Goal: Task Accomplishment & Management: Manage account settings

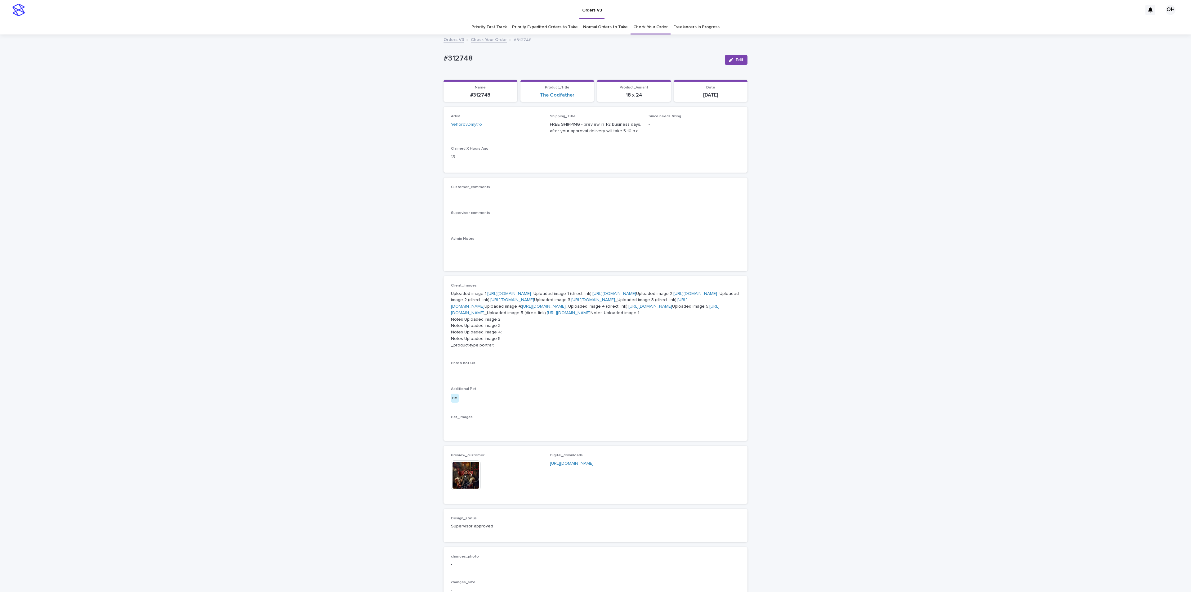
click at [642, 24] on link "Check Your Order" at bounding box center [651, 27] width 34 height 15
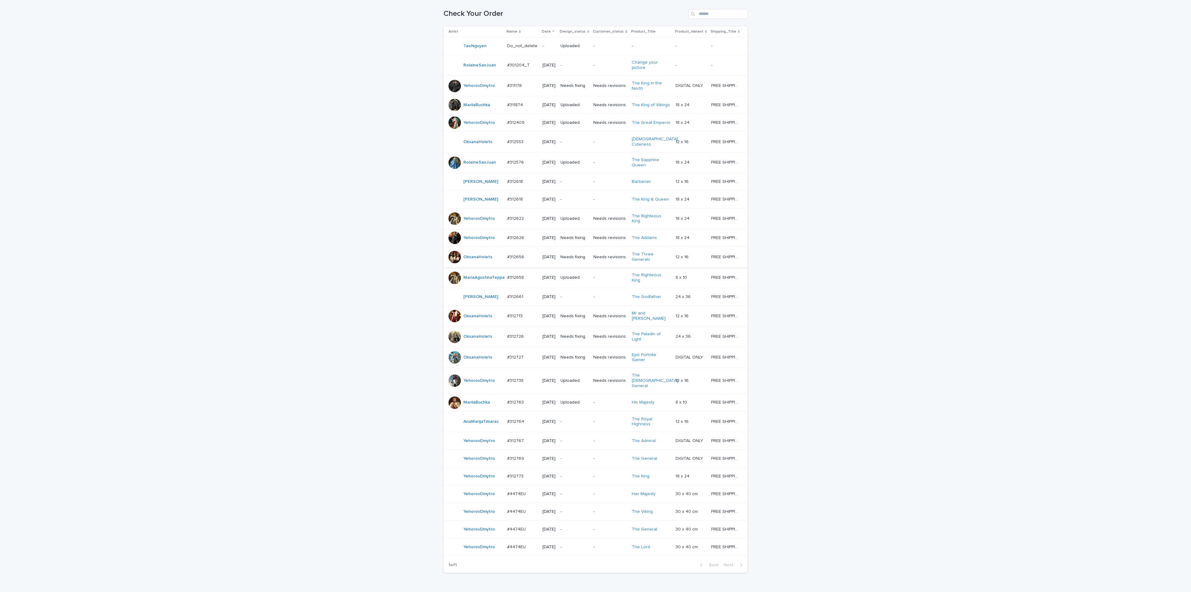
scroll to position [171, 0]
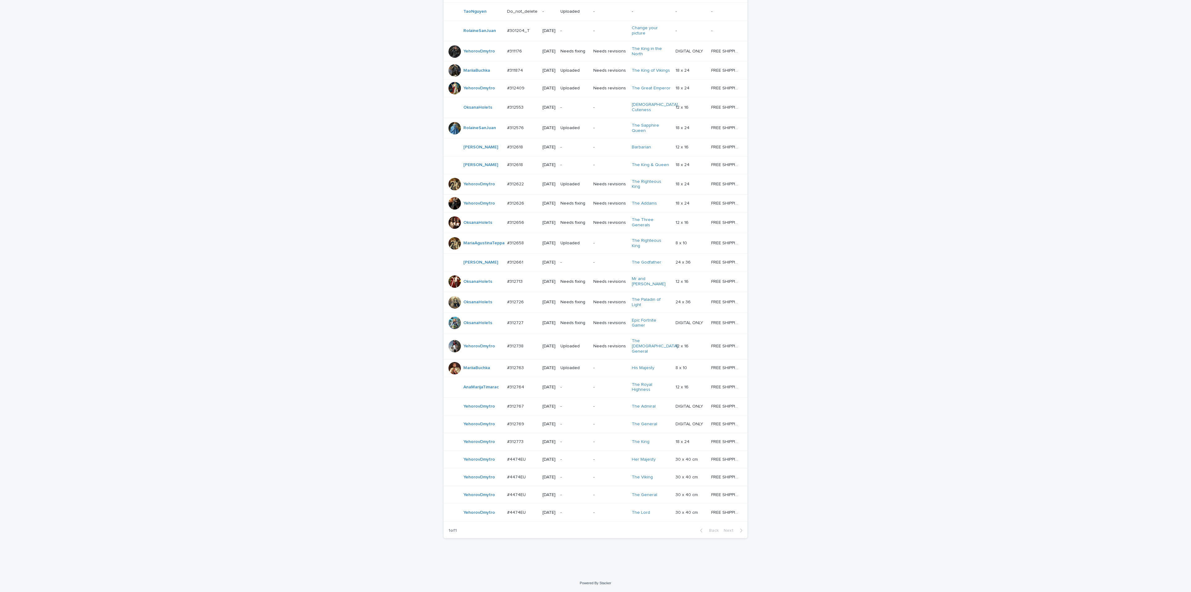
click at [520, 512] on p "#4474EU" at bounding box center [517, 512] width 20 height 7
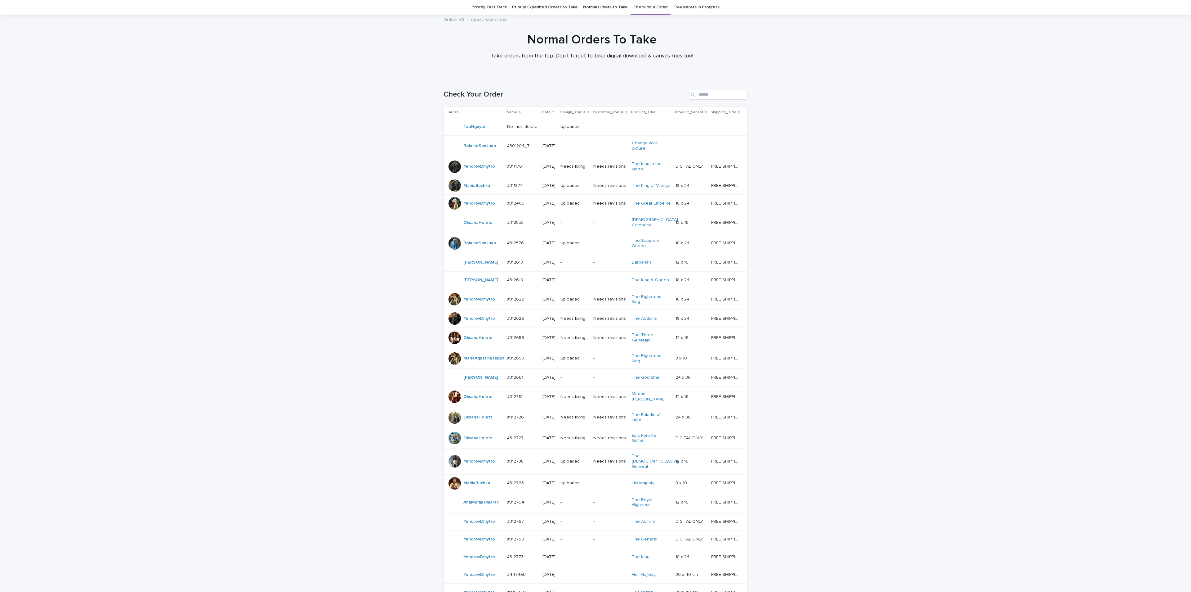
scroll to position [171, 0]
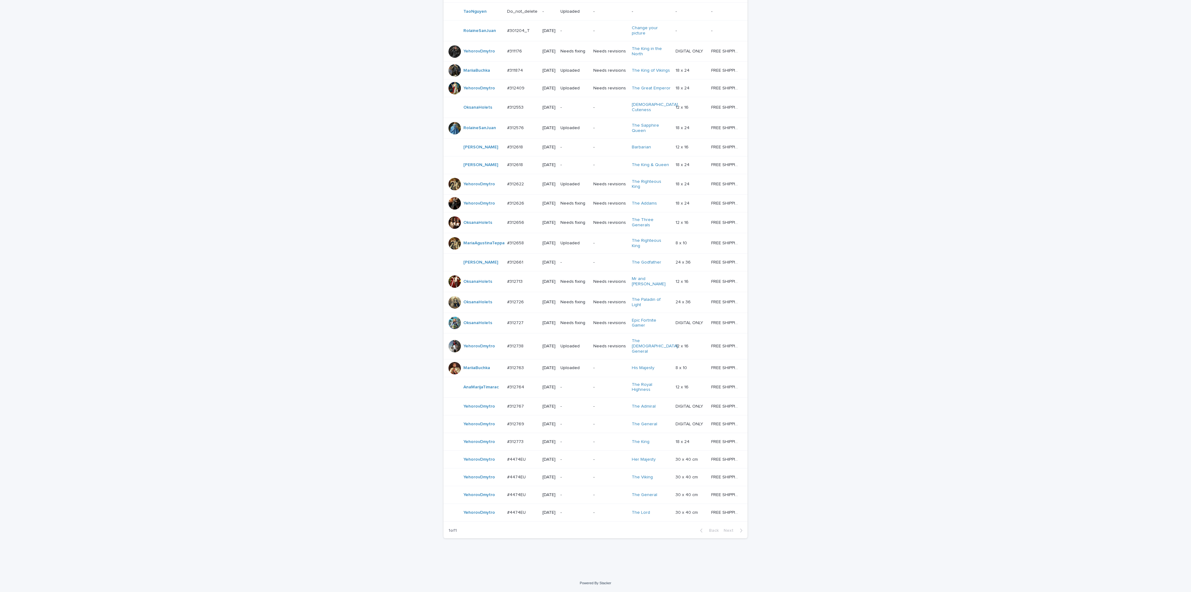
click at [519, 454] on div "#4474EU #4474EU" at bounding box center [522, 459] width 30 height 10
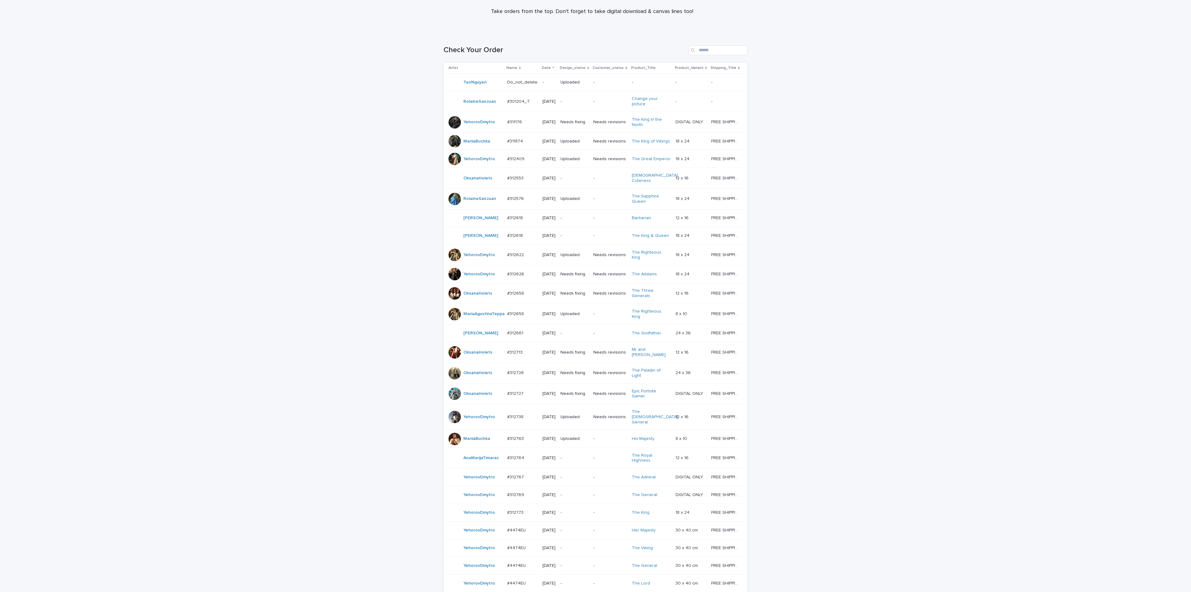
scroll to position [32, 0]
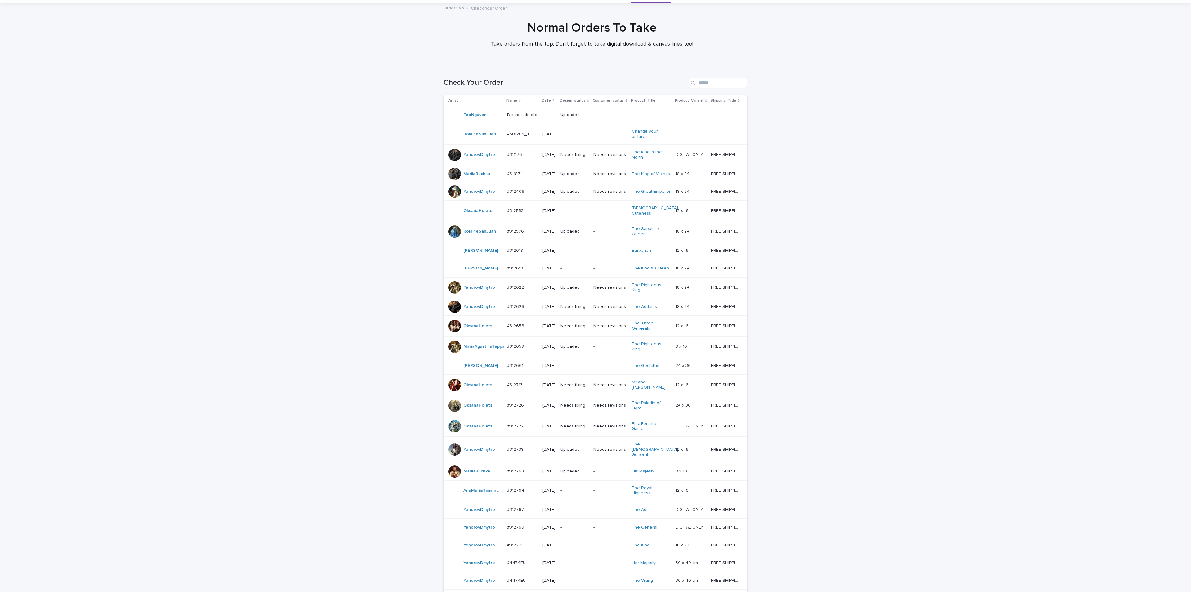
click at [512, 329] on p "#312656" at bounding box center [516, 325] width 18 height 7
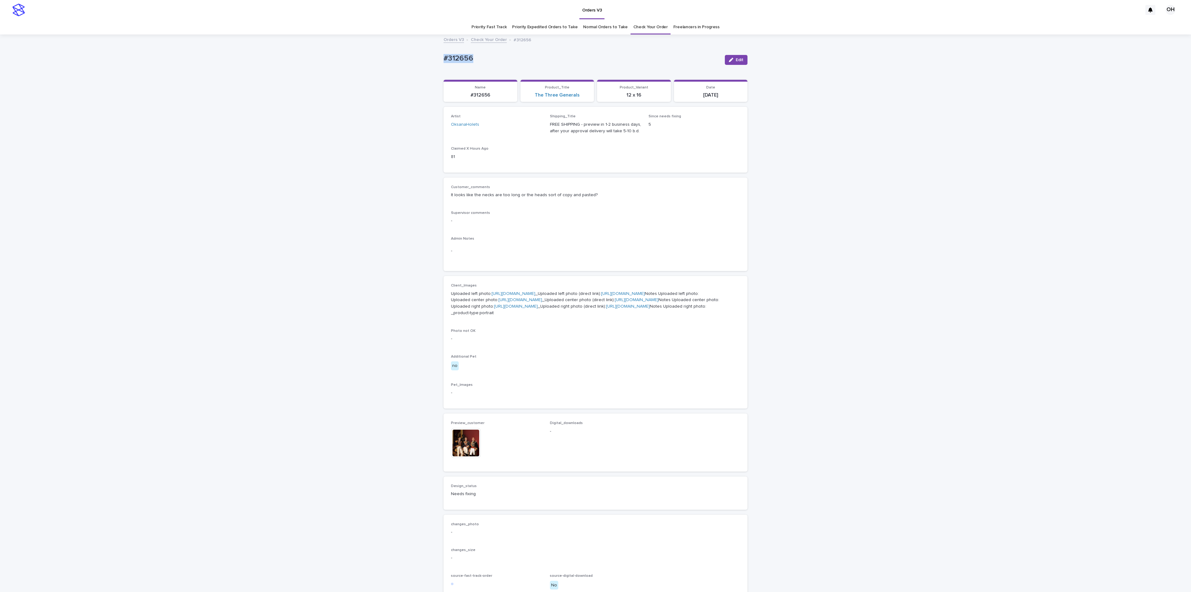
drag, startPoint x: 478, startPoint y: 63, endPoint x: 449, endPoint y: 60, distance: 28.7
click at [444, 60] on div "#312656" at bounding box center [582, 59] width 276 height 11
drag, startPoint x: 461, startPoint y: 56, endPoint x: 509, endPoint y: 60, distance: 48.5
click at [509, 60] on p "#312656" at bounding box center [582, 58] width 276 height 9
click at [460, 53] on div "#312656" at bounding box center [582, 58] width 276 height 10
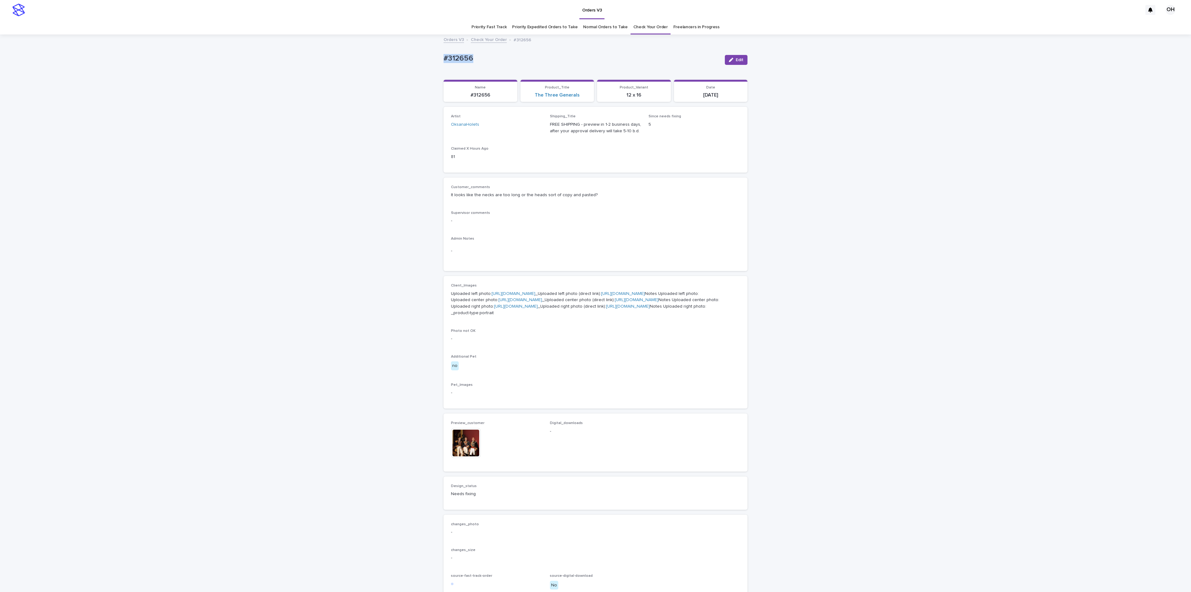
drag, startPoint x: 481, startPoint y: 57, endPoint x: 430, endPoint y: 54, distance: 51.0
click at [428, 54] on div "Loading... Saving… Loading... Saving… #312656 Edit #312656 Edit Sorry, there wa…" at bounding box center [595, 336] width 1191 height 603
copy p "#312656"
click at [731, 59] on div "button" at bounding box center [732, 60] width 7 height 4
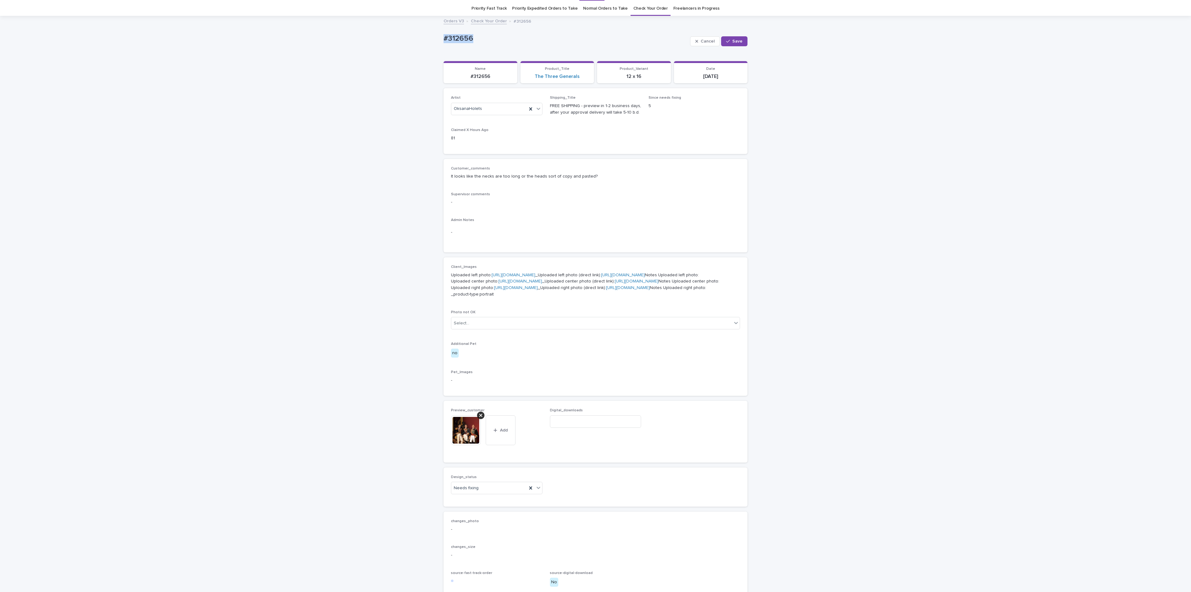
scroll to position [47, 0]
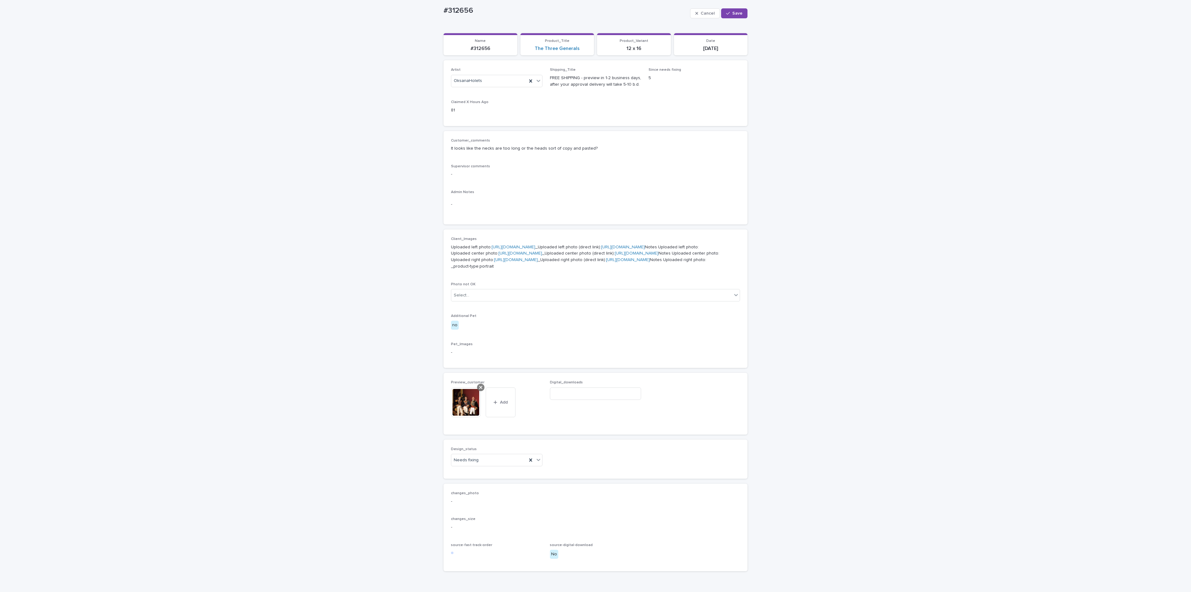
click at [479, 391] on div at bounding box center [480, 387] width 7 height 7
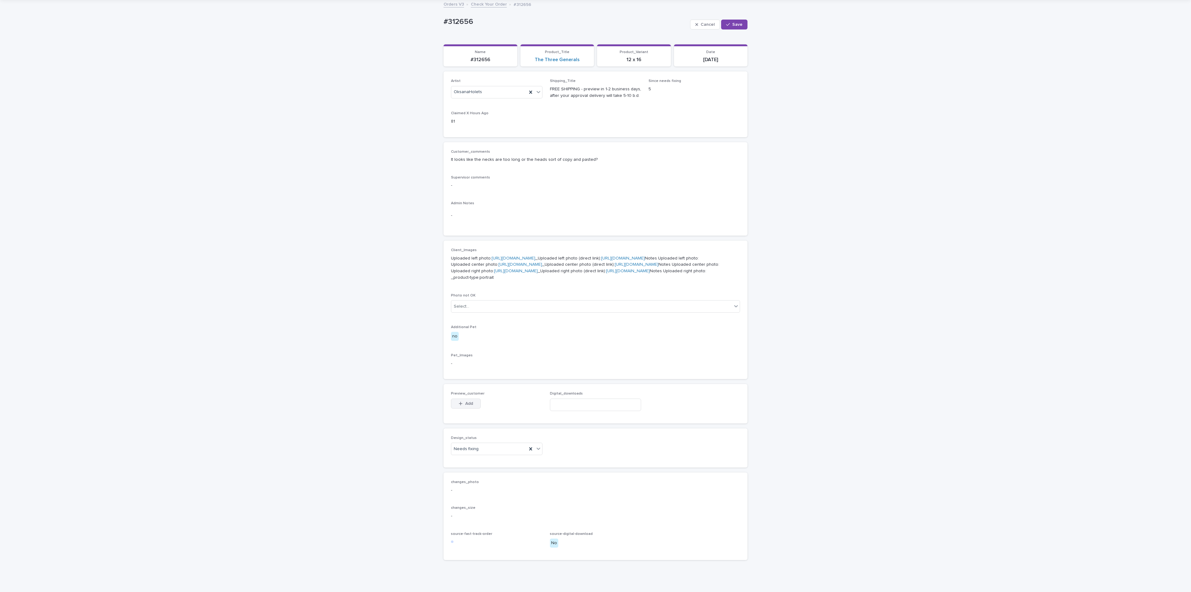
click at [465, 406] on span "Add" at bounding box center [469, 403] width 8 height 4
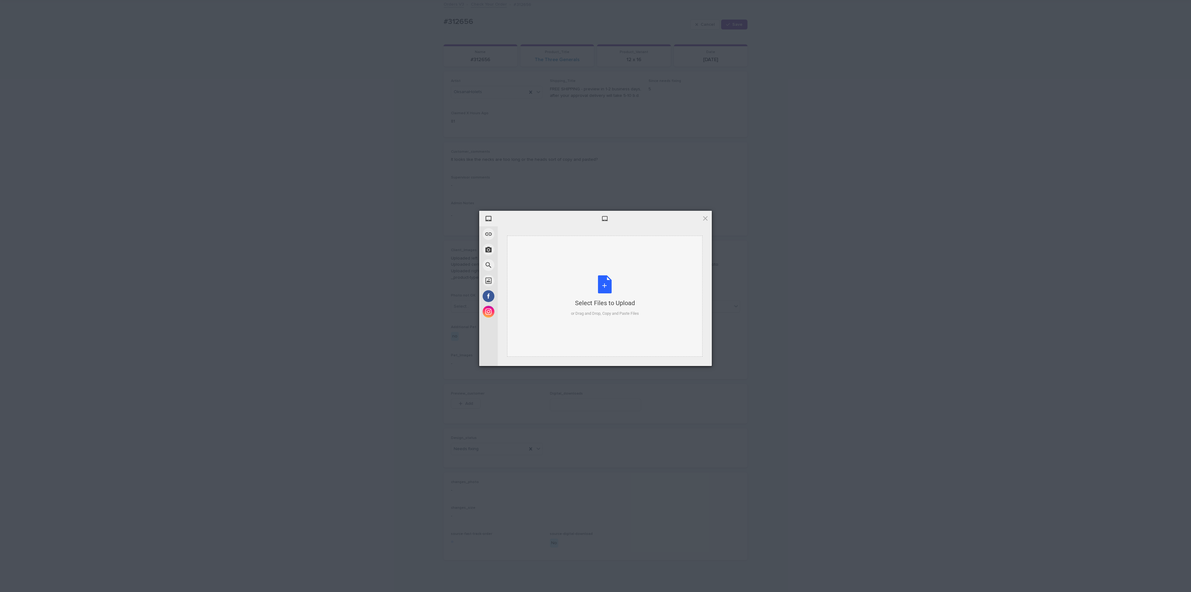
click at [632, 303] on div "Select Files to Upload" at bounding box center [605, 302] width 68 height 9
click at [700, 357] on span "Upload 1" at bounding box center [693, 358] width 31 height 12
click at [868, 331] on div "My Device Link (URL) Take Photo Web Search Unsplash Facebook Instagram Uploaded…" at bounding box center [595, 296] width 1191 height 592
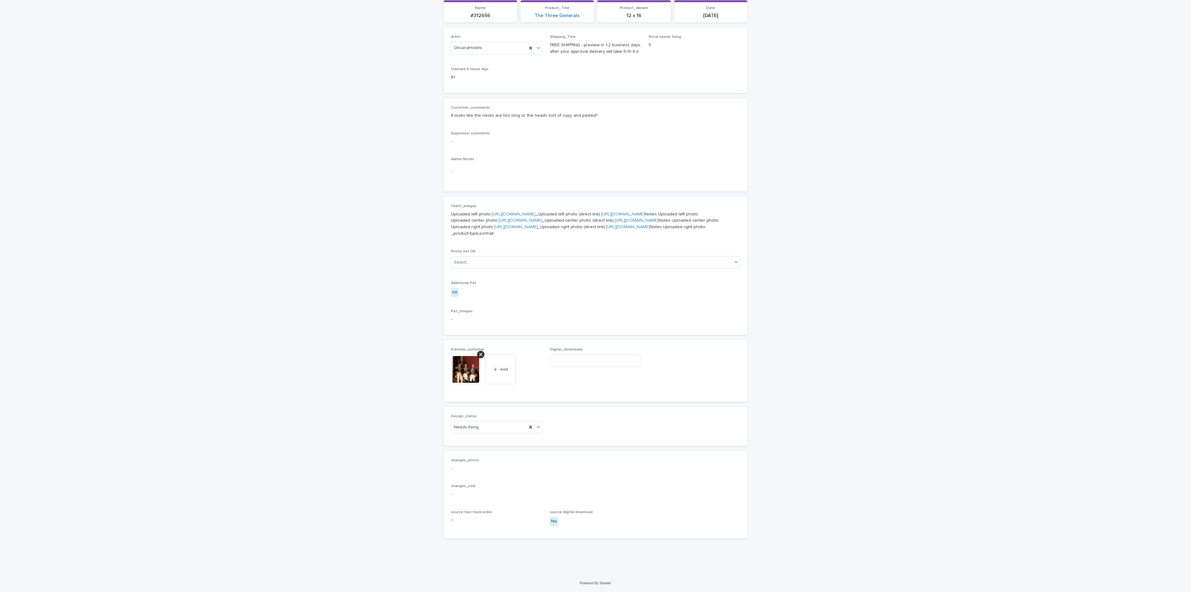
scroll to position [182, 0]
drag, startPoint x: 490, startPoint y: 425, endPoint x: 482, endPoint y: 431, distance: 10.4
click at [488, 425] on div "Needs fixing" at bounding box center [489, 427] width 76 height 10
click at [475, 437] on div "Uploaded" at bounding box center [493, 439] width 91 height 11
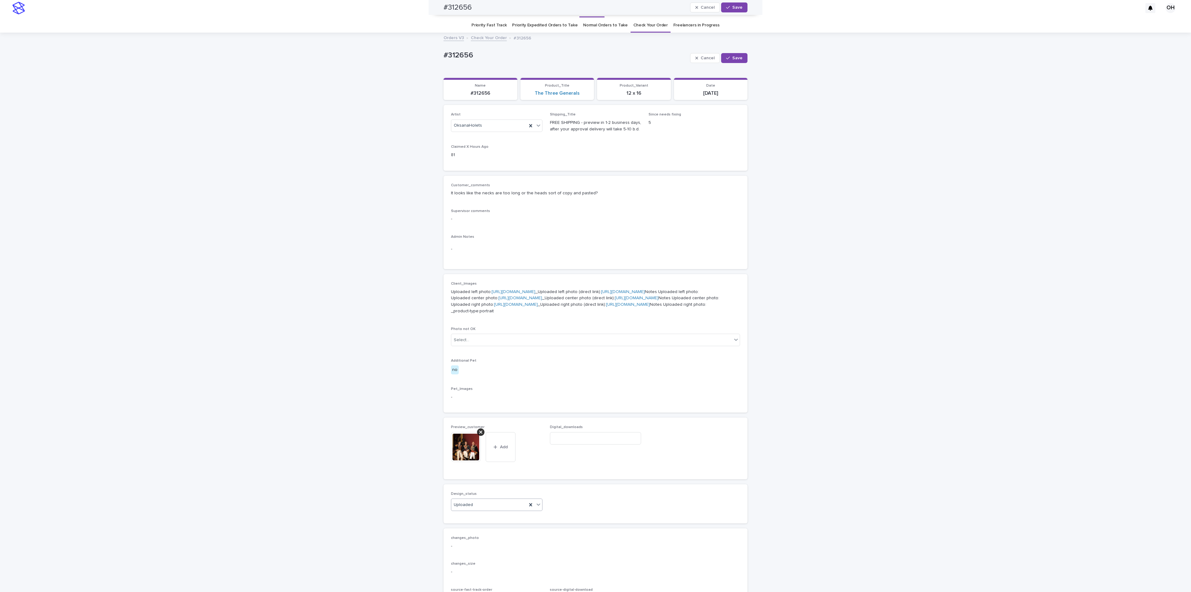
scroll to position [0, 0]
click at [734, 58] on span "Save" at bounding box center [738, 60] width 10 height 4
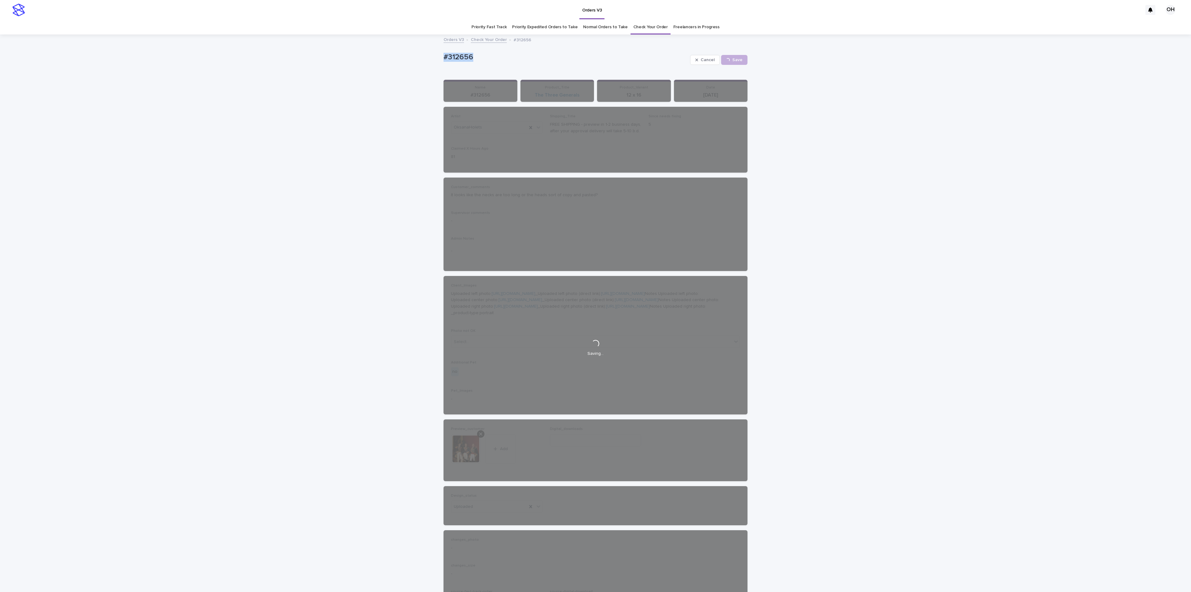
drag, startPoint x: 518, startPoint y: 52, endPoint x: 396, endPoint y: 49, distance: 121.7
click at [389, 49] on div "Loading... Saving… Loading... Saving… #312656 Cancel Save #312656 Cancel Loadin…" at bounding box center [595, 344] width 1191 height 618
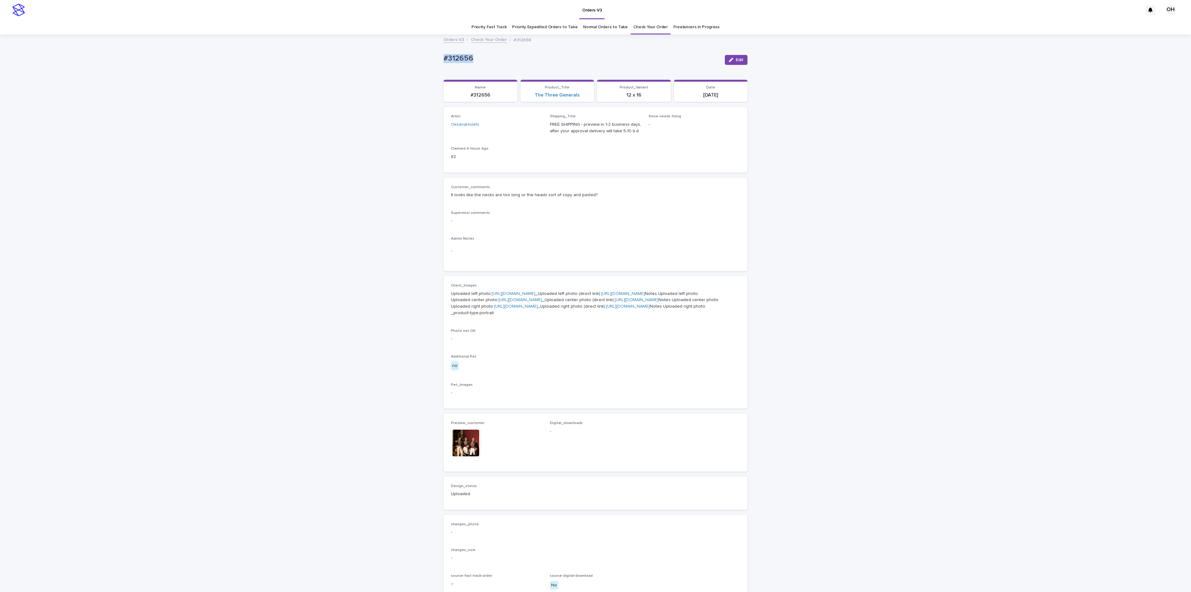
copy p "#312656"
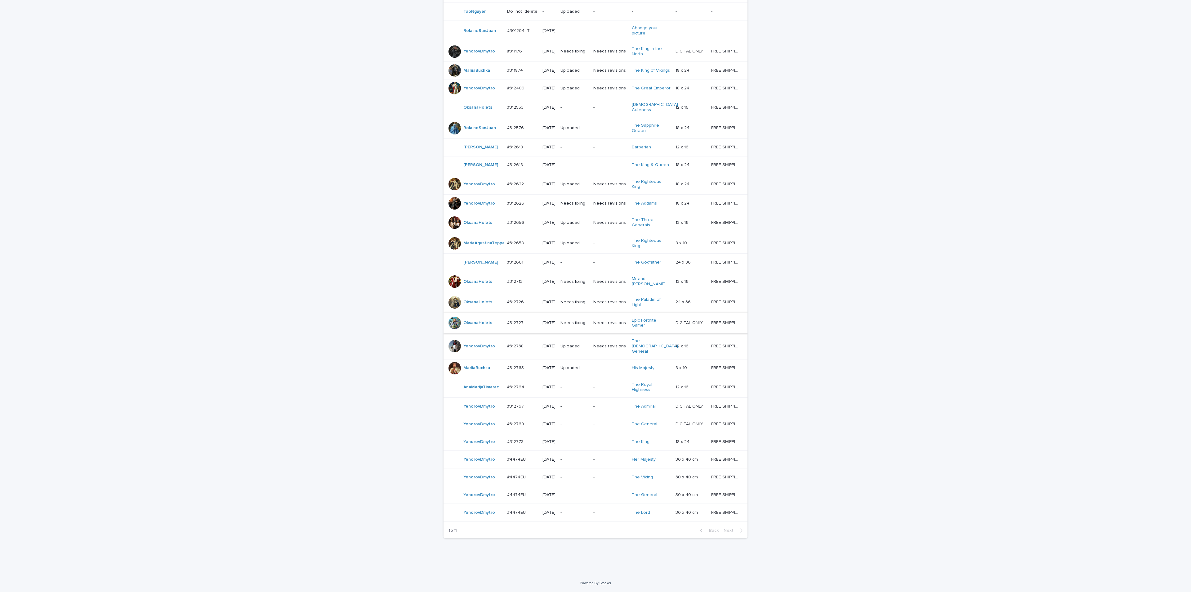
scroll to position [171, 0]
click at [513, 278] on p "#312713" at bounding box center [515, 281] width 17 height 7
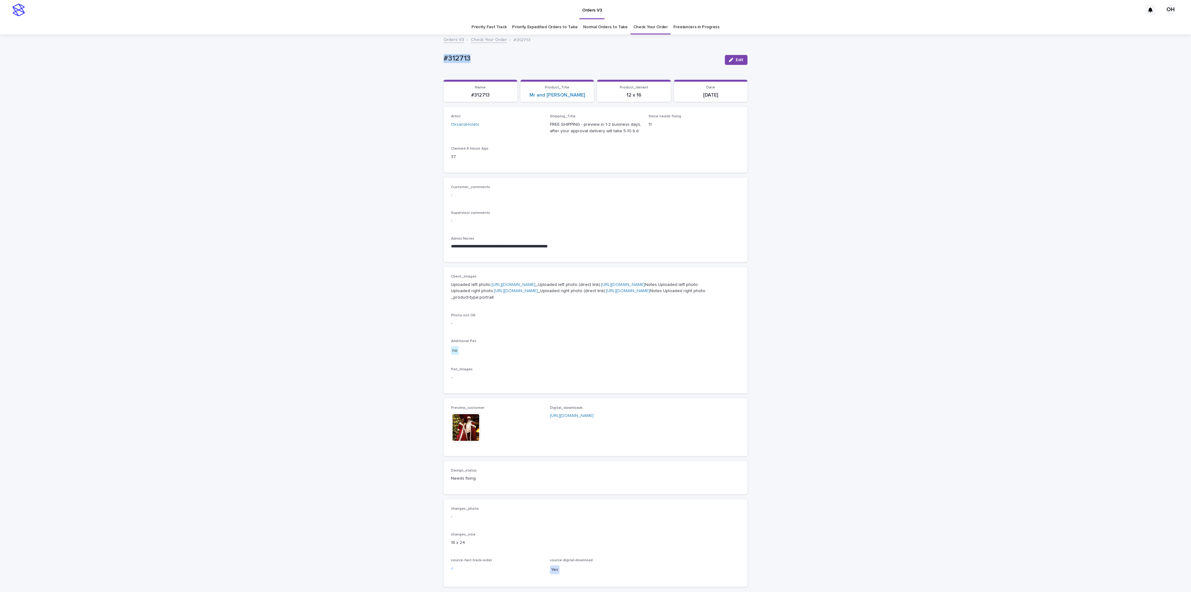
drag, startPoint x: 495, startPoint y: 62, endPoint x: 462, endPoint y: 55, distance: 34.1
click at [421, 58] on div "**********" at bounding box center [595, 328] width 1191 height 587
copy p "#312713"
click at [644, 29] on link "Check Your Order" at bounding box center [651, 27] width 34 height 15
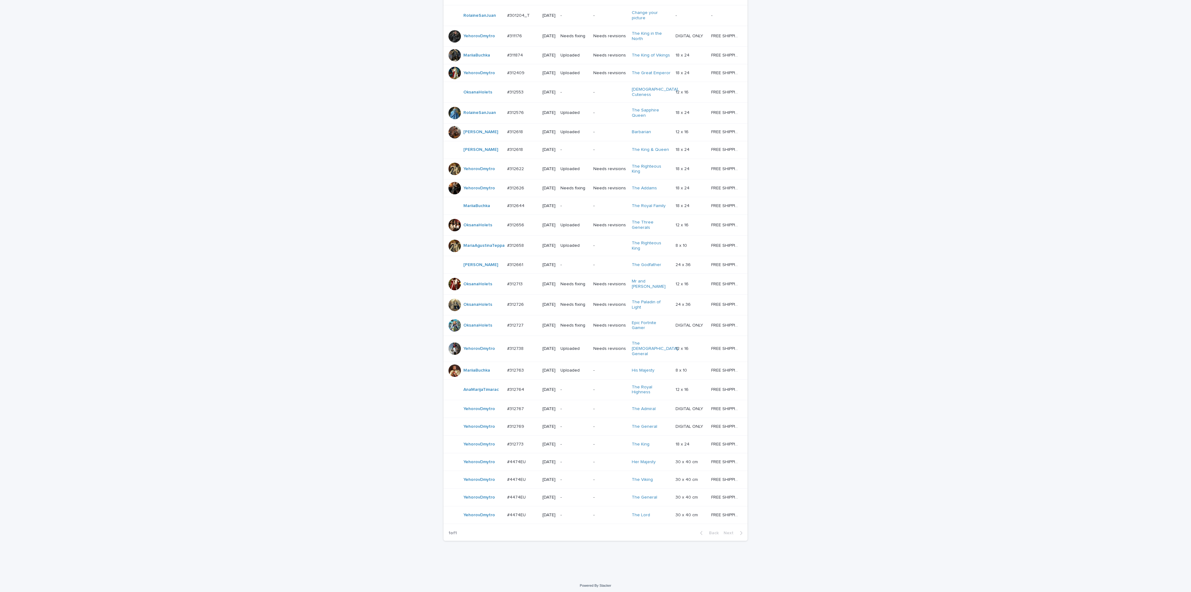
scroll to position [93, 0]
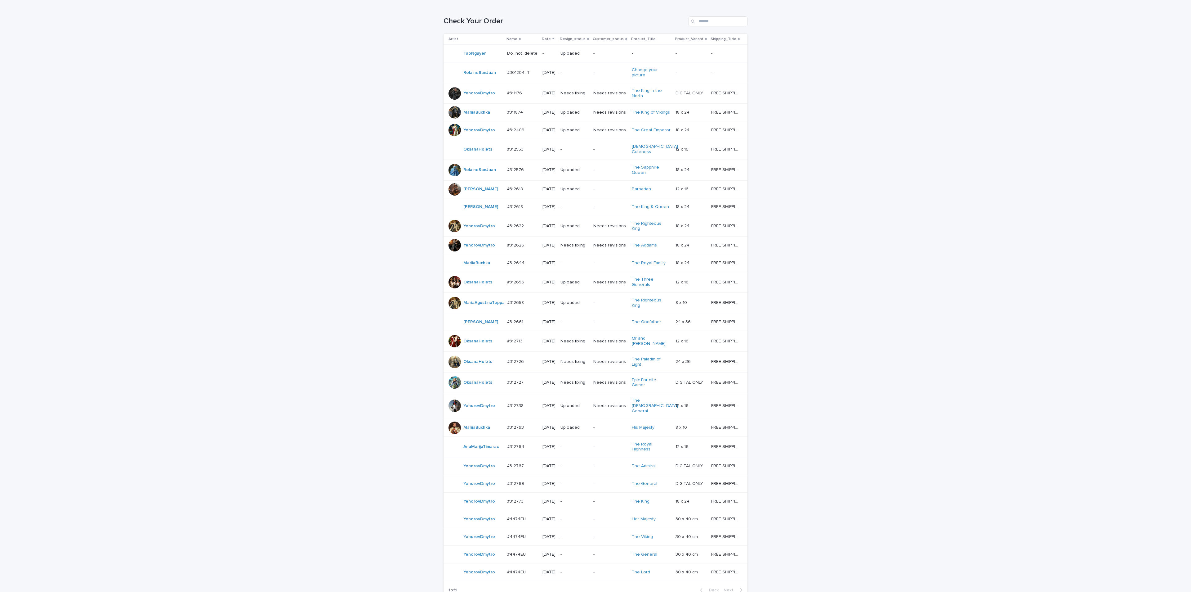
click at [515, 152] on p "#312553" at bounding box center [516, 149] width 18 height 7
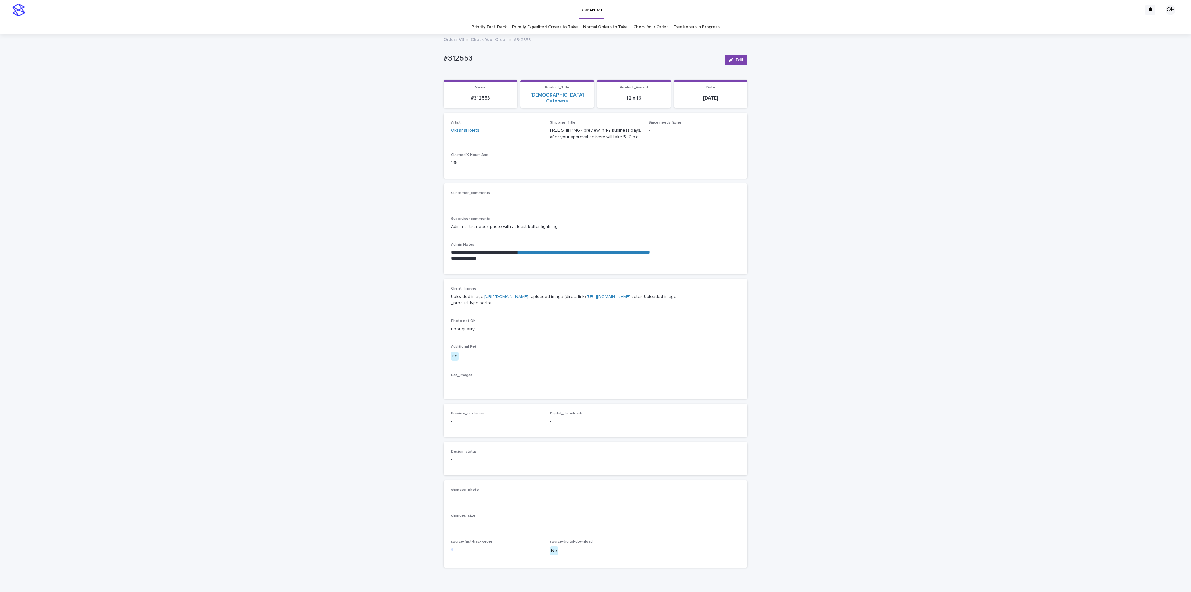
click at [570, 250] on link "**********" at bounding box center [584, 252] width 132 height 4
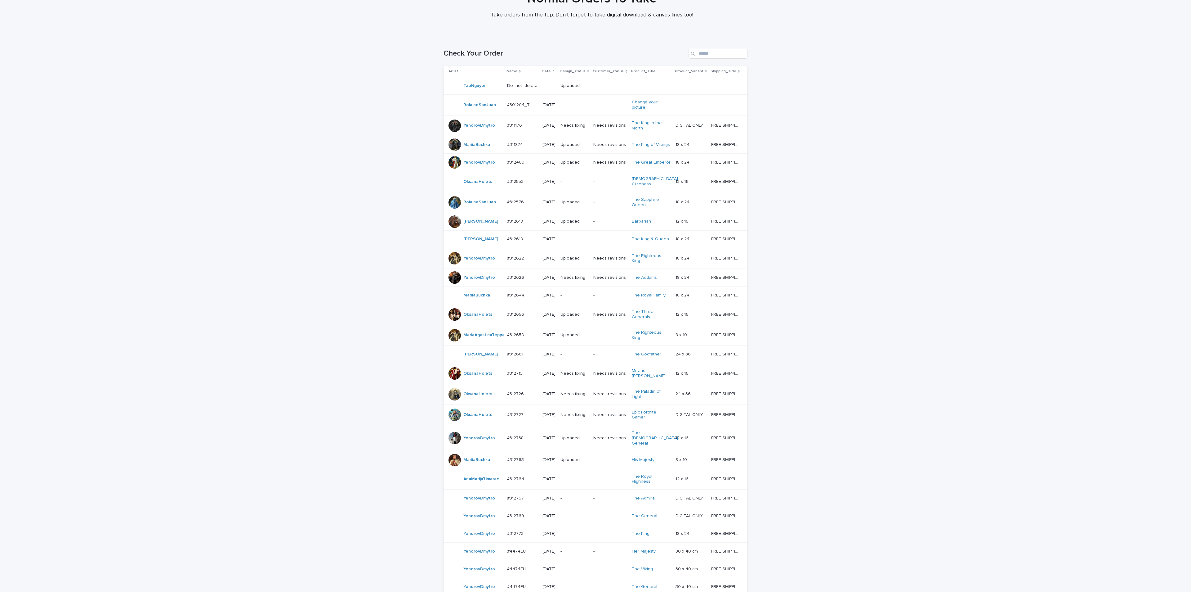
scroll to position [52, 0]
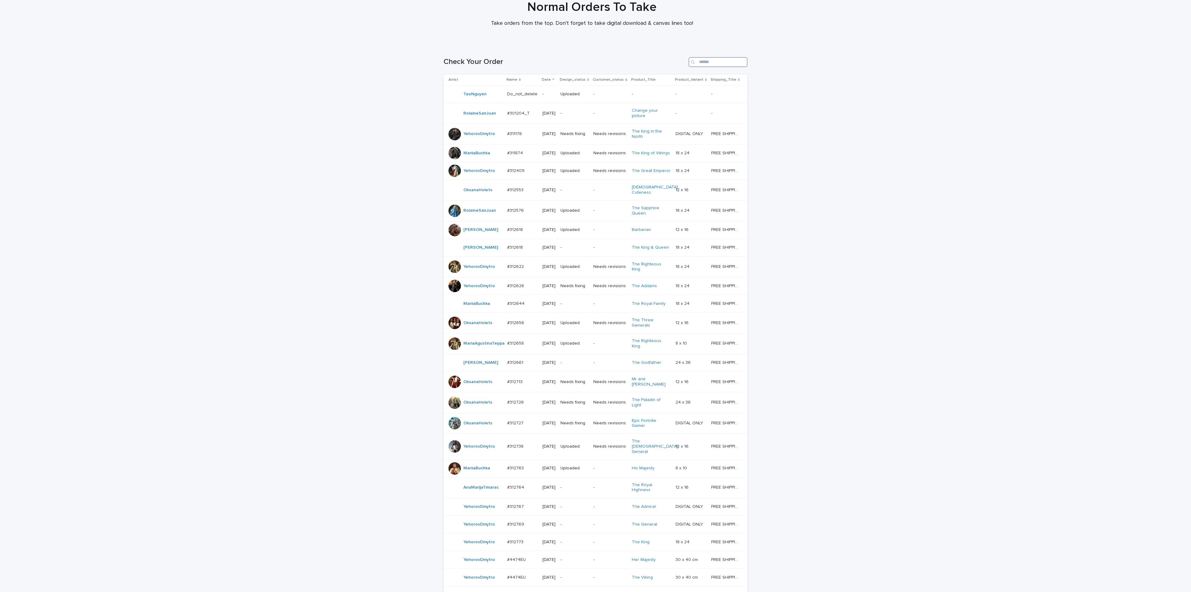
click at [709, 58] on input "Search" at bounding box center [718, 62] width 59 height 10
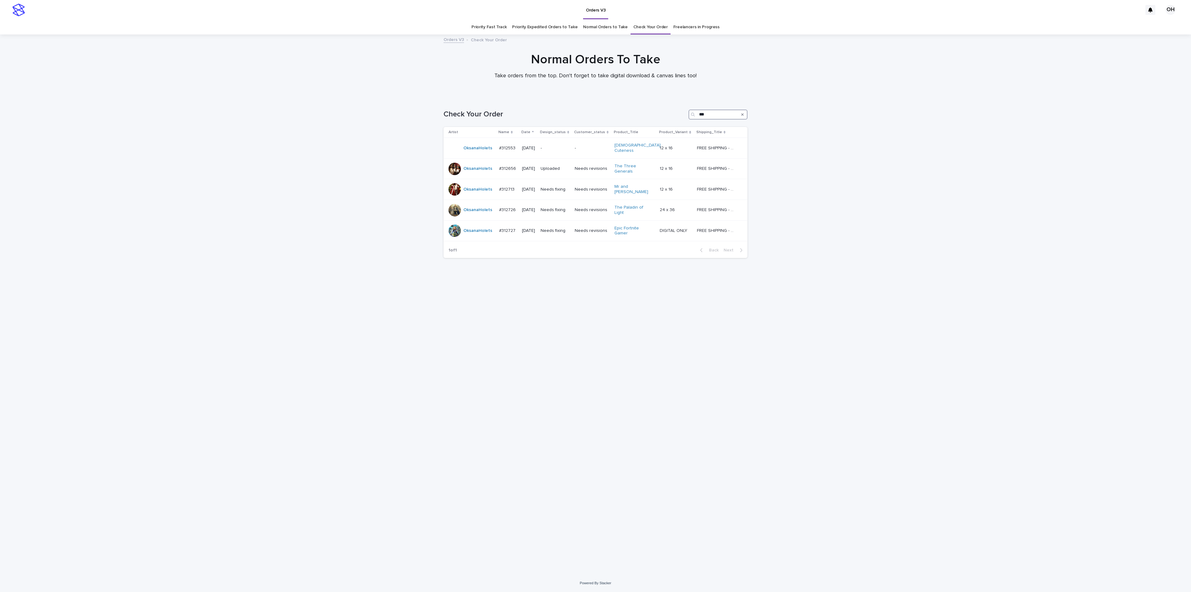
type input "***"
click at [844, 234] on div "Loading... Saving… Loading... Saving… Check Your Order *** Artist Name Date Des…" at bounding box center [595, 335] width 1191 height 477
click at [501, 227] on p "#312727" at bounding box center [508, 230] width 18 height 7
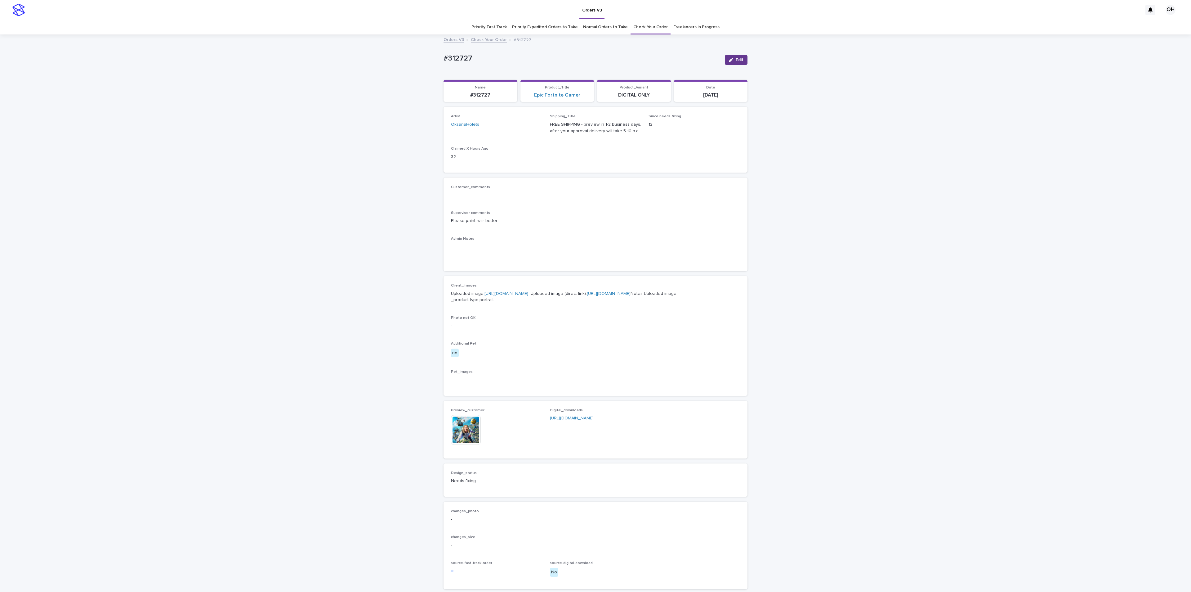
click at [741, 57] on button "Edit" at bounding box center [736, 60] width 23 height 10
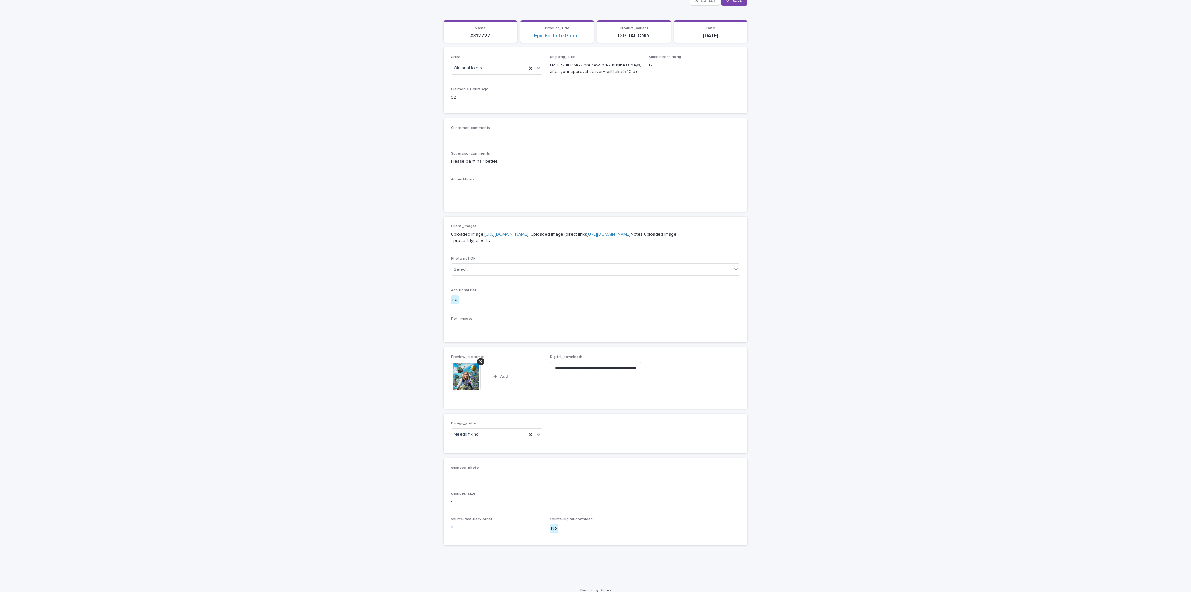
scroll to position [105, 0]
click at [479, 354] on icon at bounding box center [480, 354] width 3 height 5
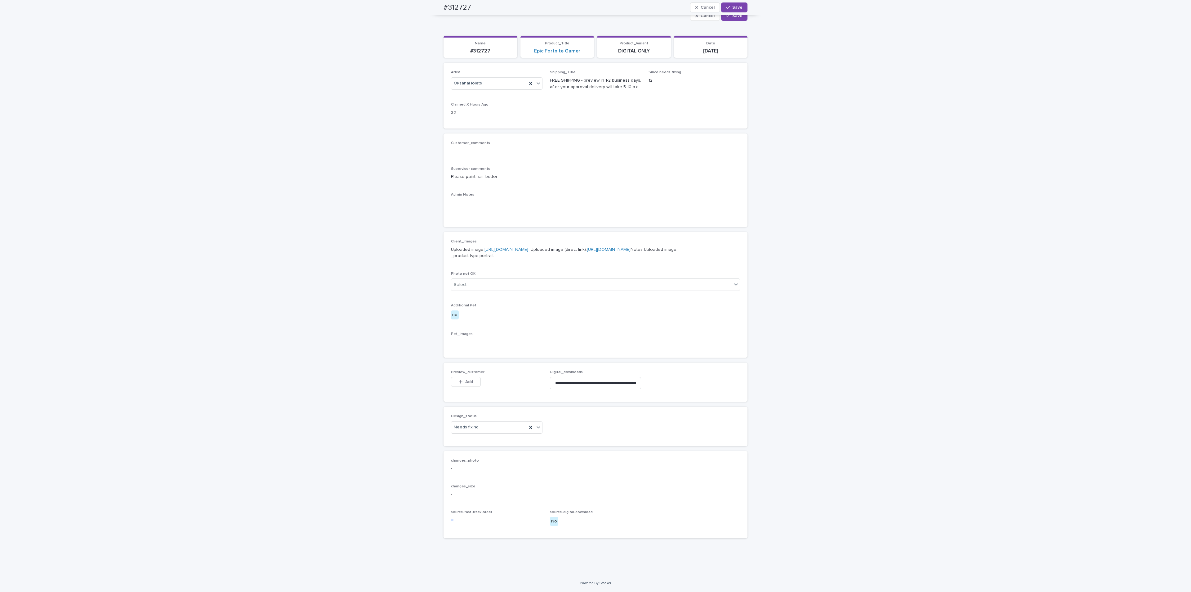
scroll to position [83, 0]
click at [461, 379] on div "button" at bounding box center [462, 381] width 6 height 4
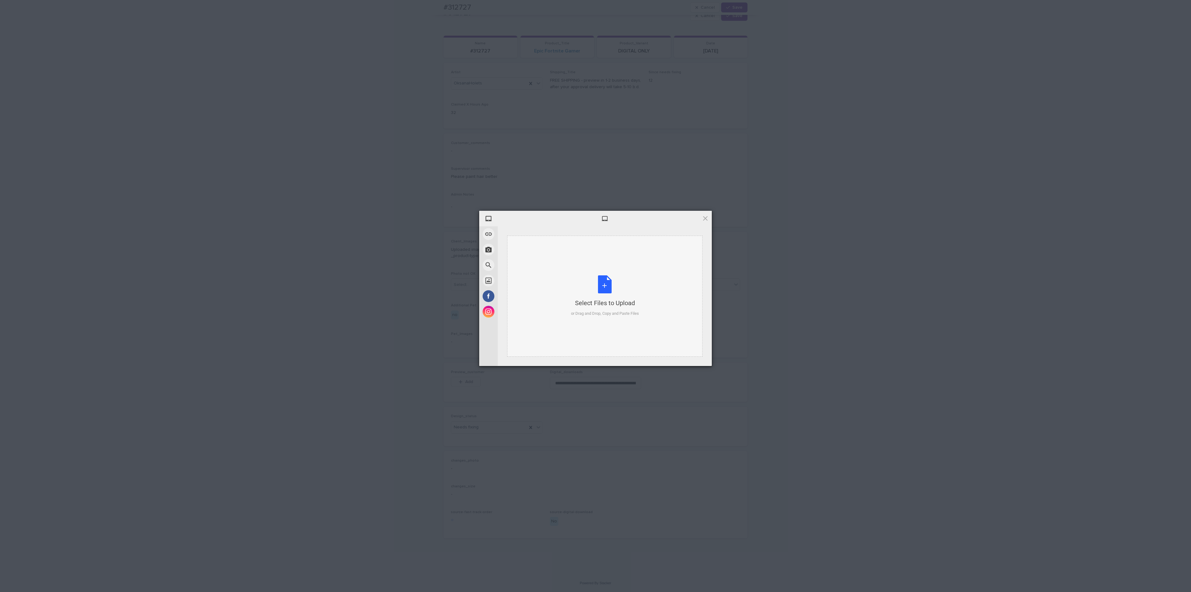
click at [589, 288] on div "Select Files to Upload or Drag and Drop, Copy and Paste Files" at bounding box center [605, 295] width 68 height 41
click at [684, 357] on span "Upload 1" at bounding box center [693, 358] width 31 height 12
click at [784, 311] on div "My Device Link (URL) Take Photo Web Search Unsplash Facebook Instagram Uploaded…" at bounding box center [595, 296] width 1191 height 592
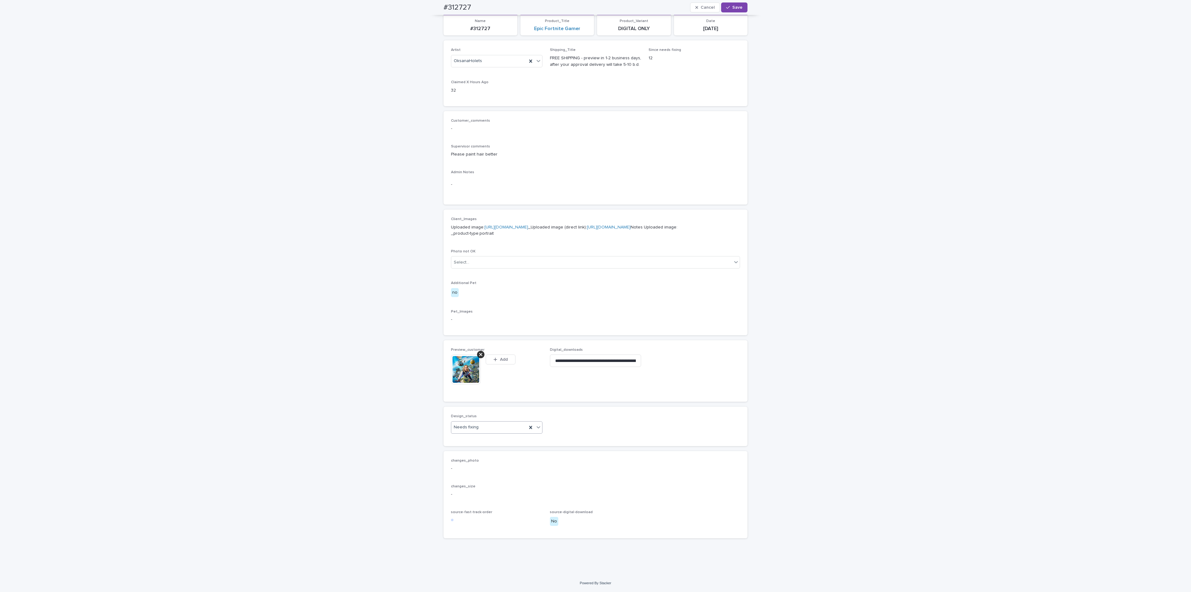
scroll to position [94, 0]
click at [482, 432] on div "Needs fixing" at bounding box center [489, 427] width 76 height 10
click at [474, 451] on div "Uploaded" at bounding box center [493, 450] width 91 height 11
drag, startPoint x: 733, startPoint y: 6, endPoint x: 731, endPoint y: 11, distance: 5.4
click at [733, 7] on span "Save" at bounding box center [738, 7] width 10 height 4
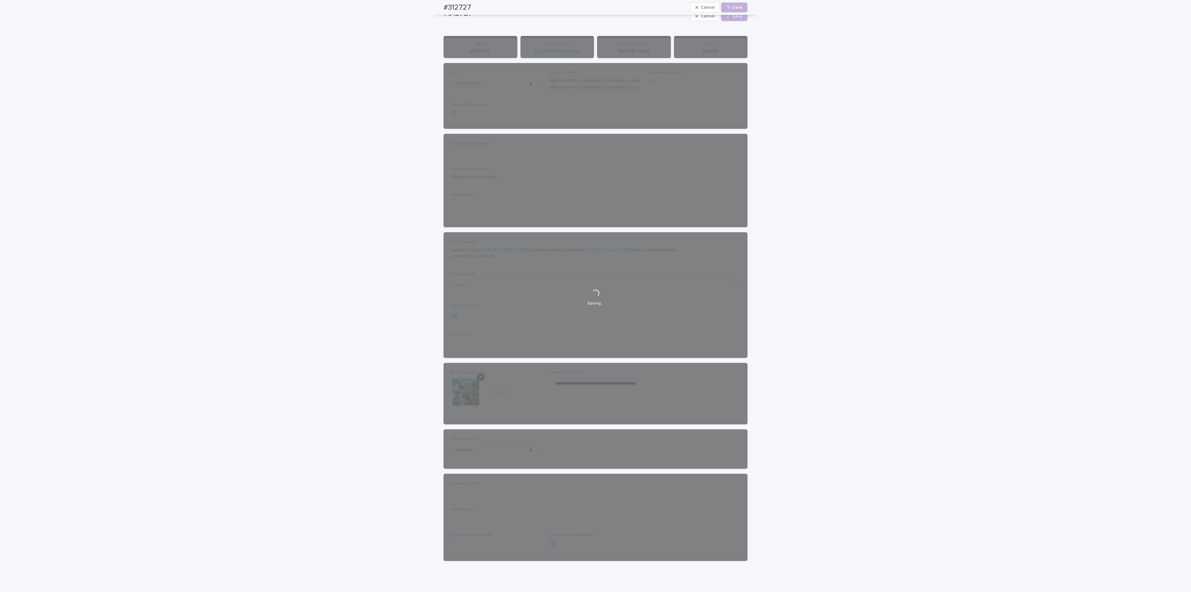
scroll to position [0, 0]
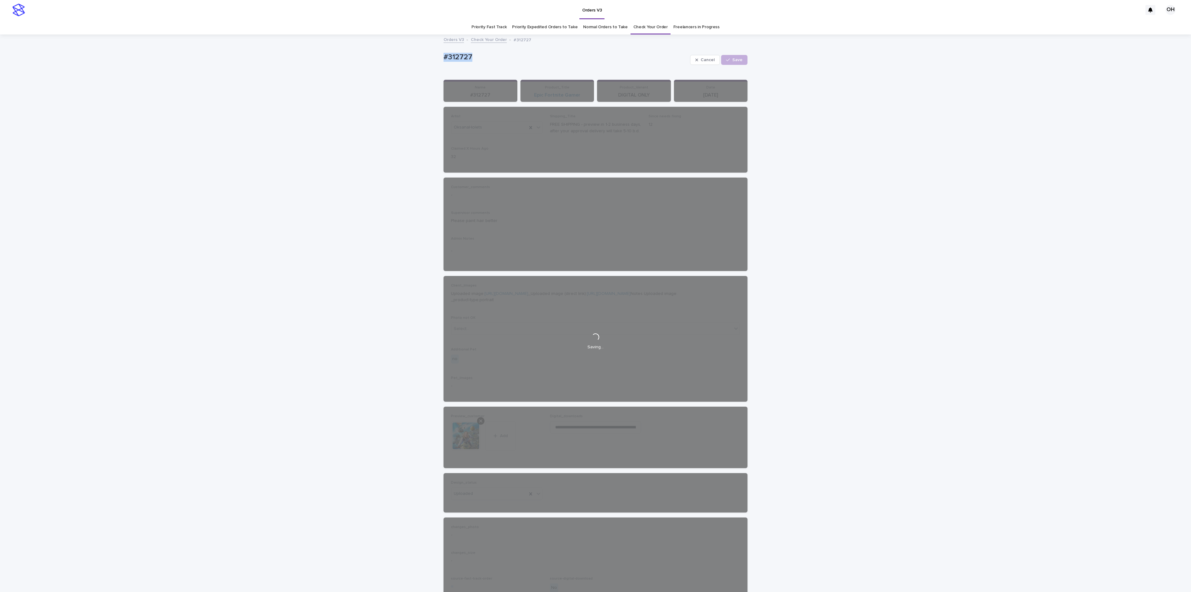
drag, startPoint x: 490, startPoint y: 52, endPoint x: 426, endPoint y: 51, distance: 63.9
click at [426, 51] on div "Loading... Saving… Loading... Saving… #312727 Cancel Loading... Save #312727 Ca…" at bounding box center [595, 337] width 1191 height 605
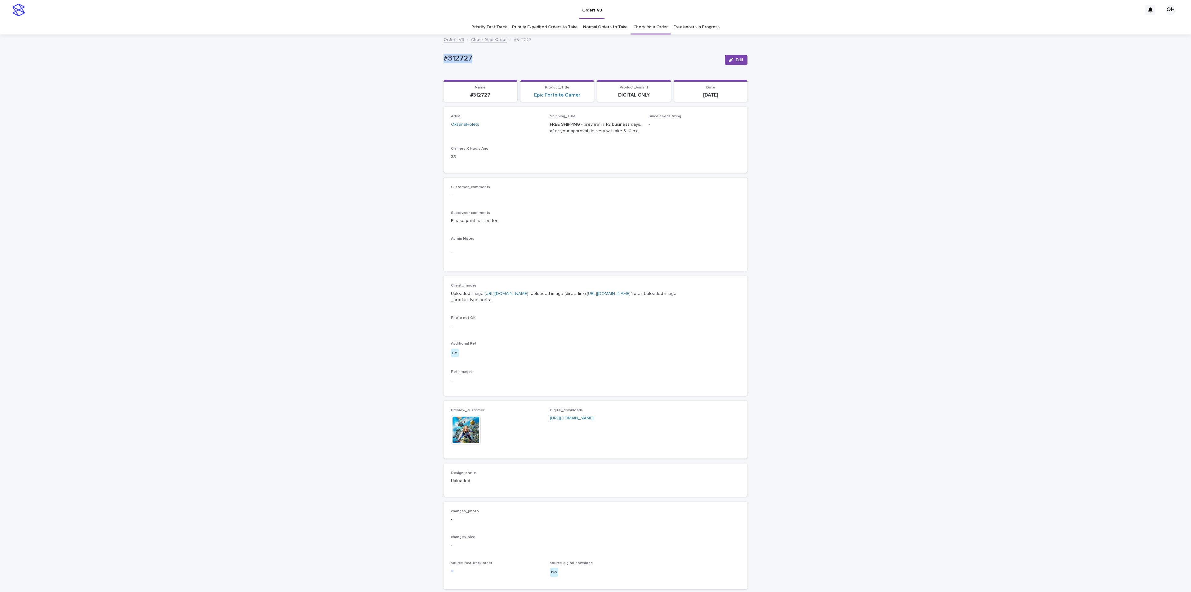
copy p "#312727"
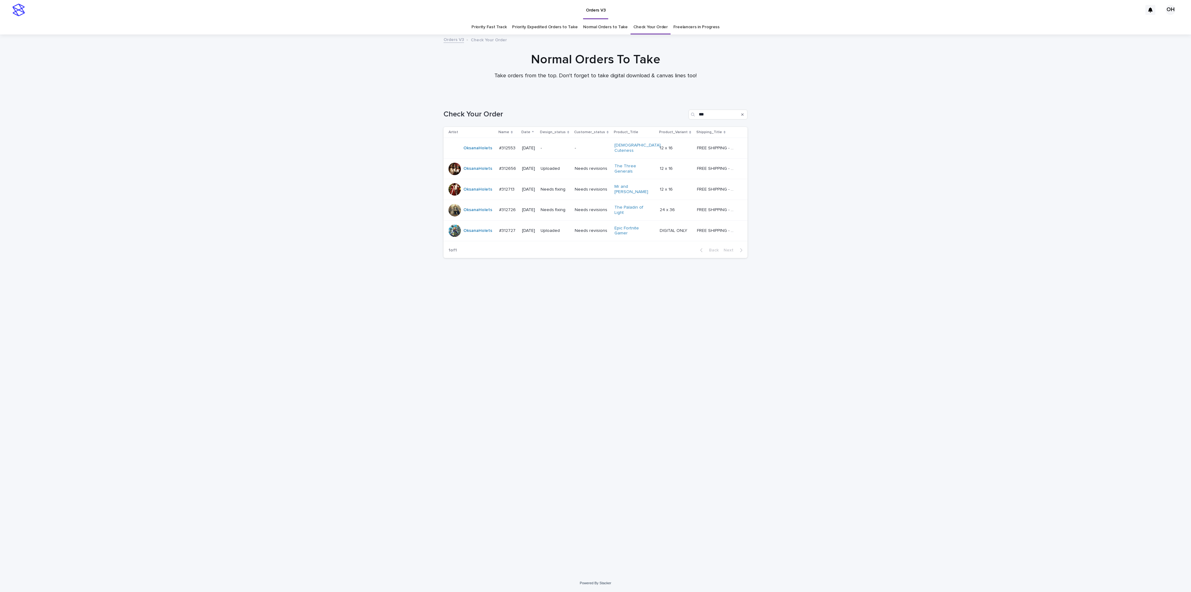
click at [512, 205] on div "#312726 #312726" at bounding box center [508, 210] width 18 height 10
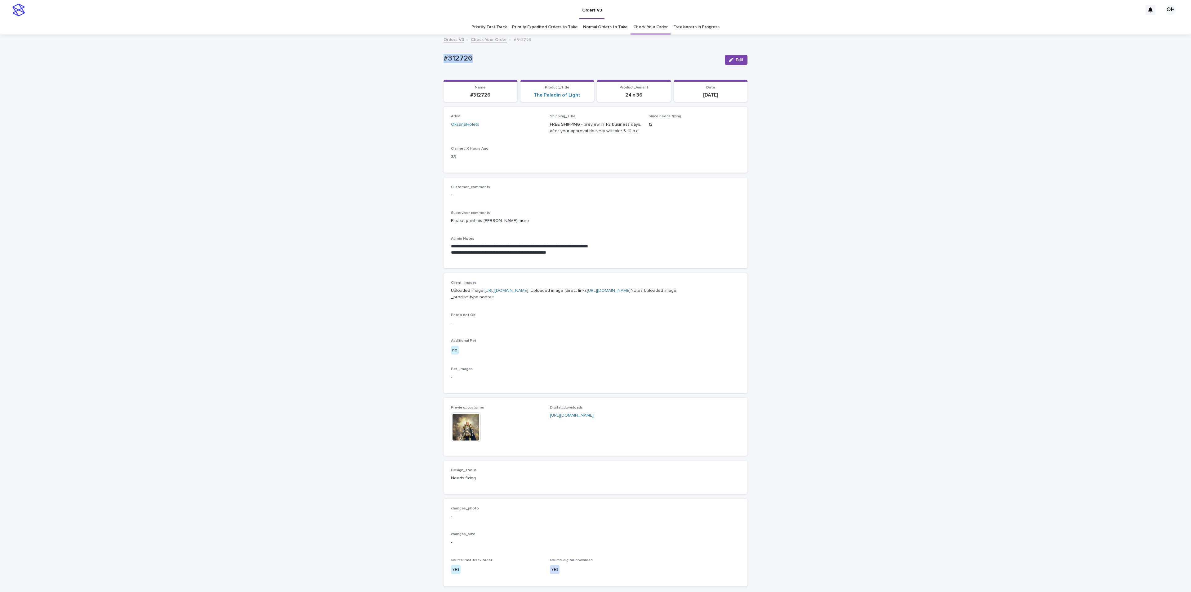
drag, startPoint x: 478, startPoint y: 58, endPoint x: 409, endPoint y: 58, distance: 68.9
click at [409, 58] on div "**********" at bounding box center [595, 328] width 1191 height 587
copy p "#312726"
click at [765, 171] on div "**********" at bounding box center [595, 328] width 1191 height 587
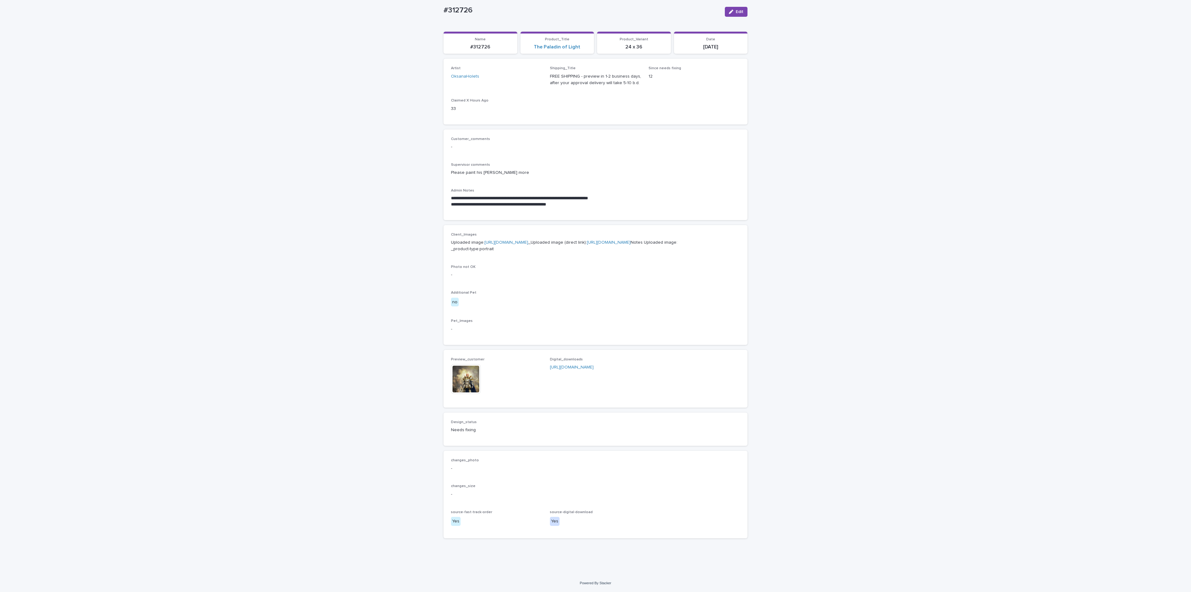
scroll to position [87, 0]
click at [463, 382] on img at bounding box center [466, 379] width 30 height 30
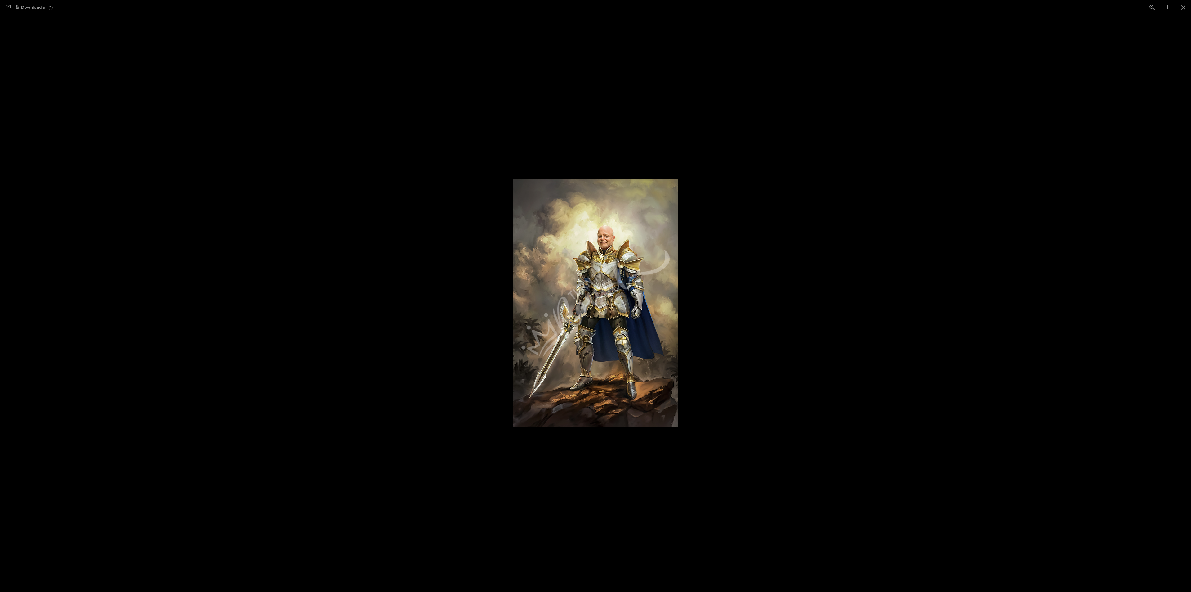
click at [955, 265] on picture at bounding box center [595, 303] width 1191 height 577
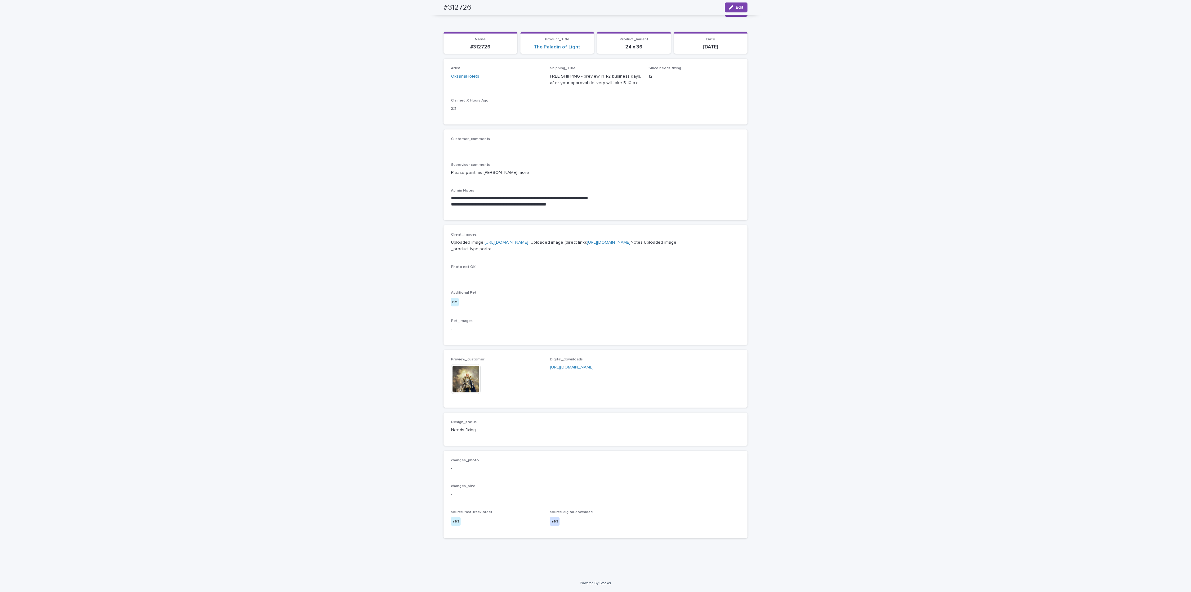
click at [741, 7] on button "Edit" at bounding box center [736, 7] width 23 height 10
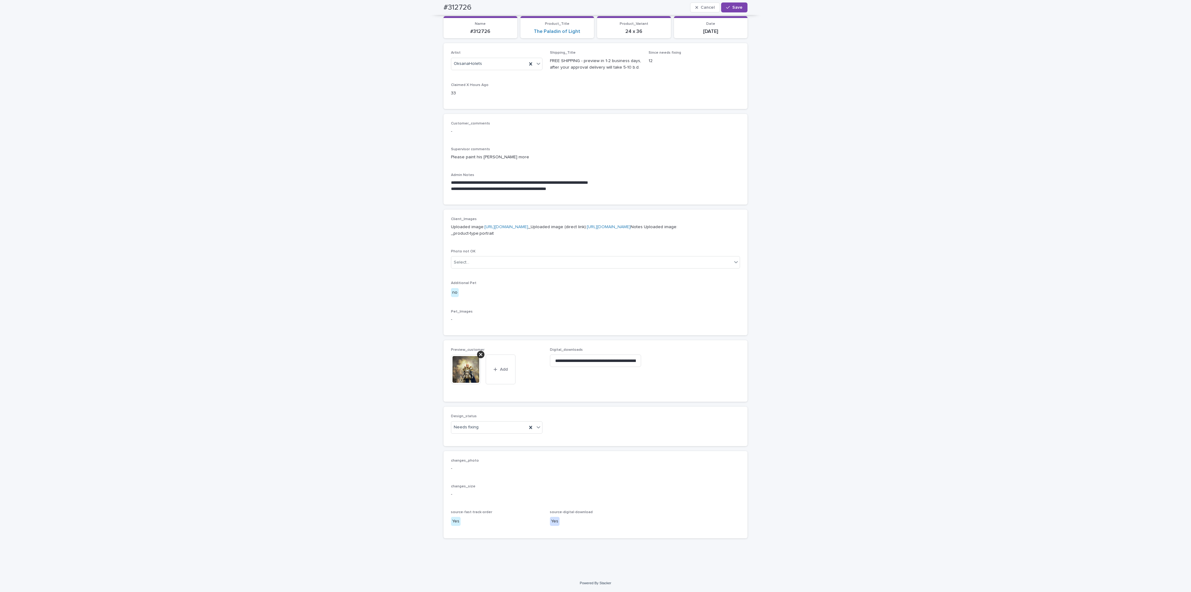
click at [479, 357] on icon at bounding box center [480, 354] width 3 height 5
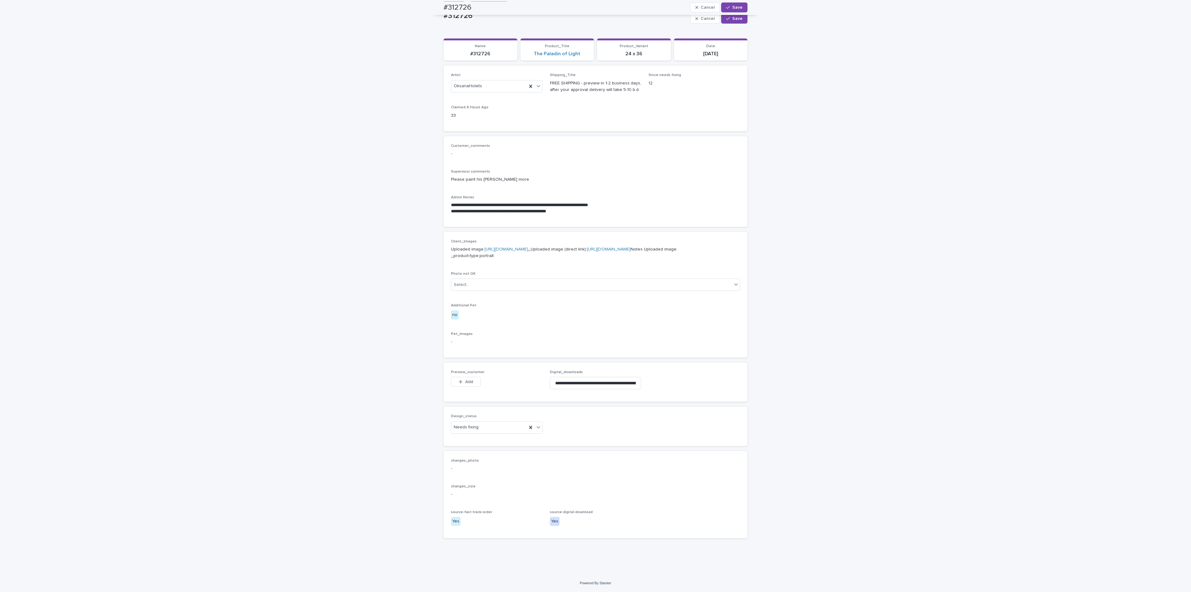
scroll to position [80, 0]
click at [469, 382] on span "Add" at bounding box center [469, 381] width 8 height 4
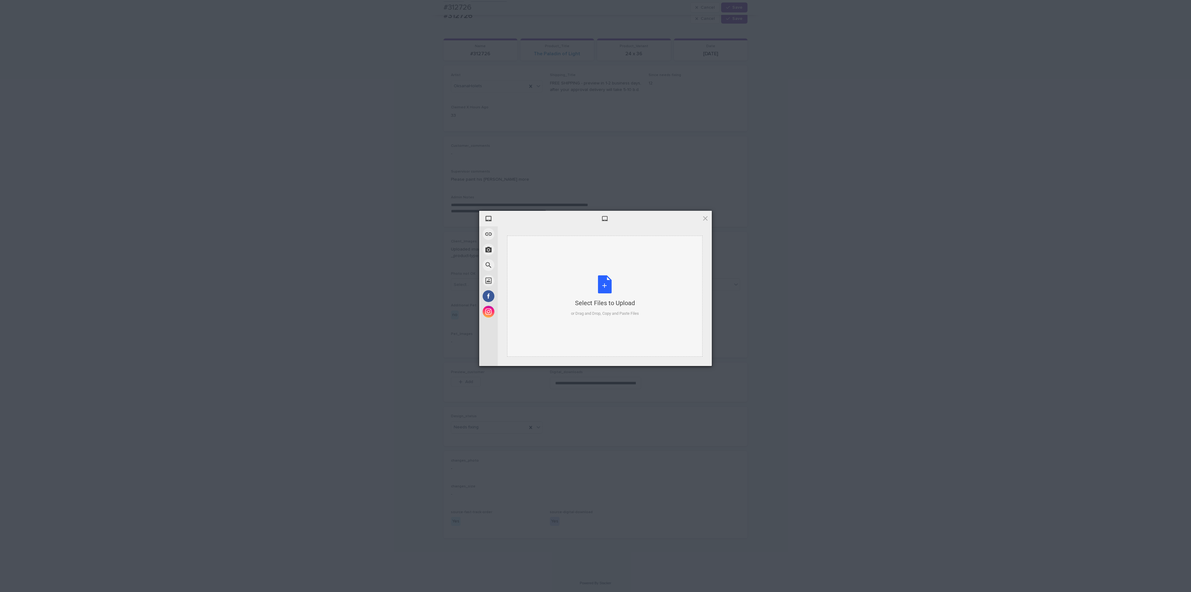
click at [593, 294] on div "Select Files to Upload or Drag and Drop, Copy and Paste Files" at bounding box center [605, 295] width 68 height 41
drag, startPoint x: 696, startPoint y: 354, endPoint x: 710, endPoint y: 347, distance: 15.7
click at [696, 354] on span "Upload 1" at bounding box center [693, 358] width 31 height 12
click at [840, 312] on div "My Device Link (URL) Take Photo Web Search Unsplash Facebook Instagram Uploaded…" at bounding box center [595, 296] width 1191 height 592
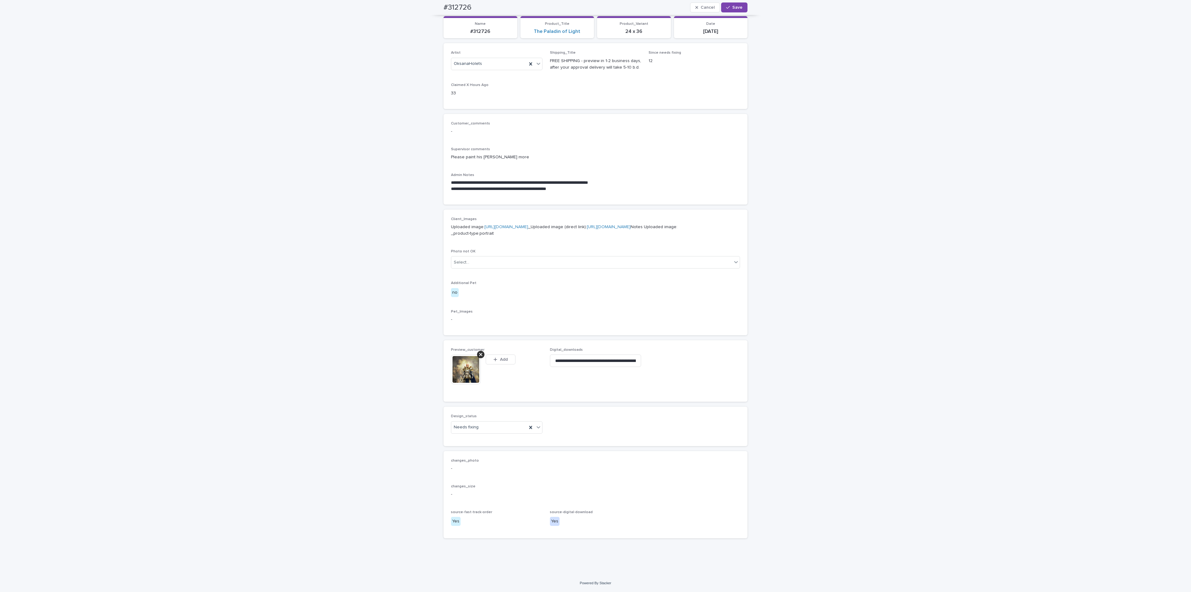
scroll to position [91, 0]
drag, startPoint x: 542, startPoint y: 437, endPoint x: 538, endPoint y: 439, distance: 4.5
click at [542, 437] on div "Design_status Needs fixing" at bounding box center [595, 426] width 289 height 24
click at [538, 430] on icon at bounding box center [539, 427] width 6 height 6
click at [499, 451] on div "Uploaded" at bounding box center [493, 450] width 91 height 11
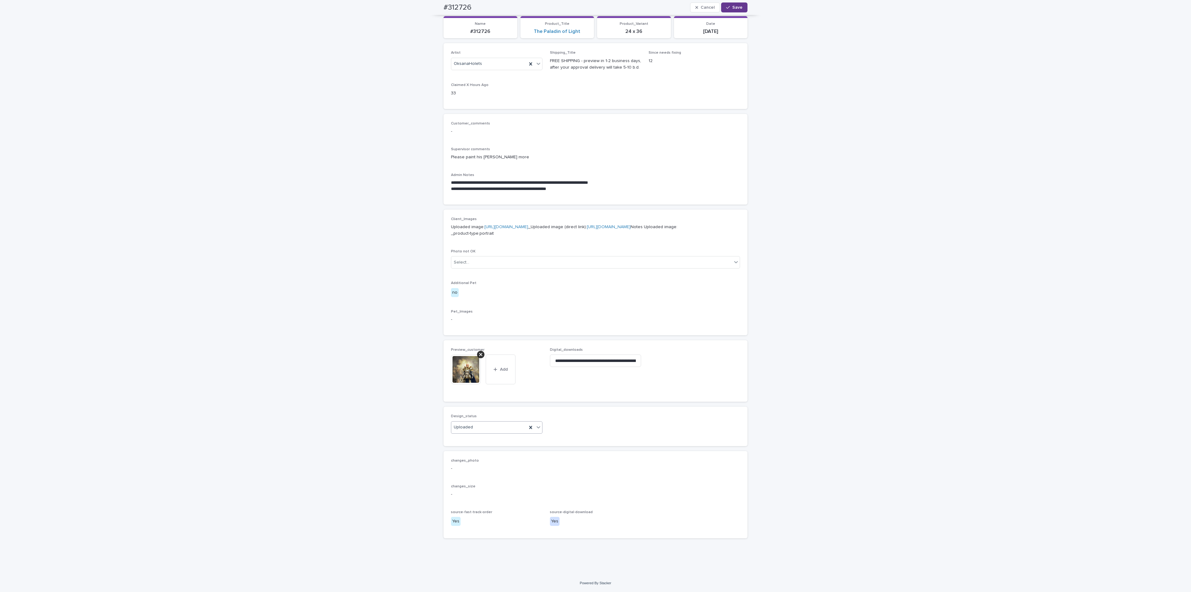
click at [733, 12] on button "Save" at bounding box center [734, 7] width 26 height 10
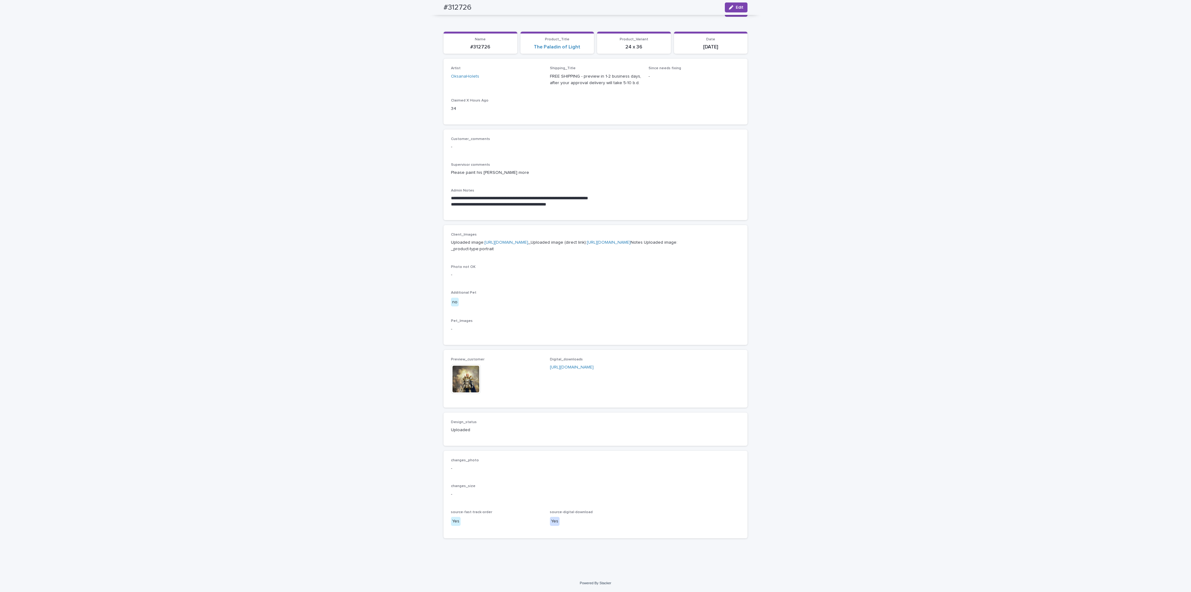
scroll to position [83, 0]
click at [1069, 258] on div "**********" at bounding box center [595, 280] width 1191 height 587
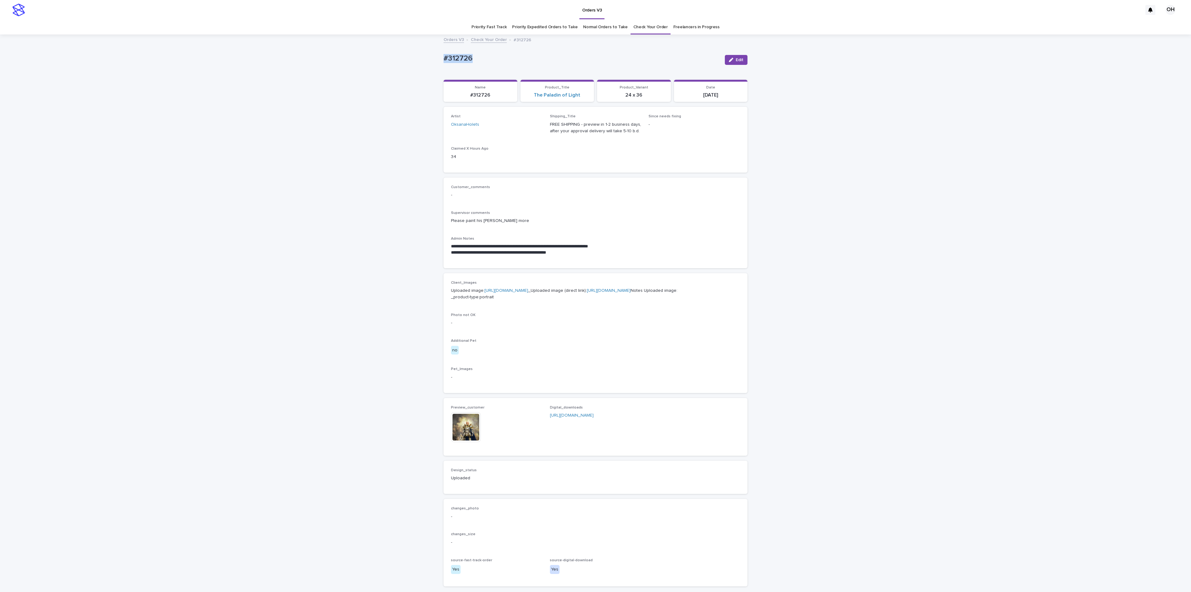
drag, startPoint x: 499, startPoint y: 64, endPoint x: 442, endPoint y: 56, distance: 56.7
click at [427, 56] on div "**********" at bounding box center [595, 328] width 1191 height 587
copy p "#312726"
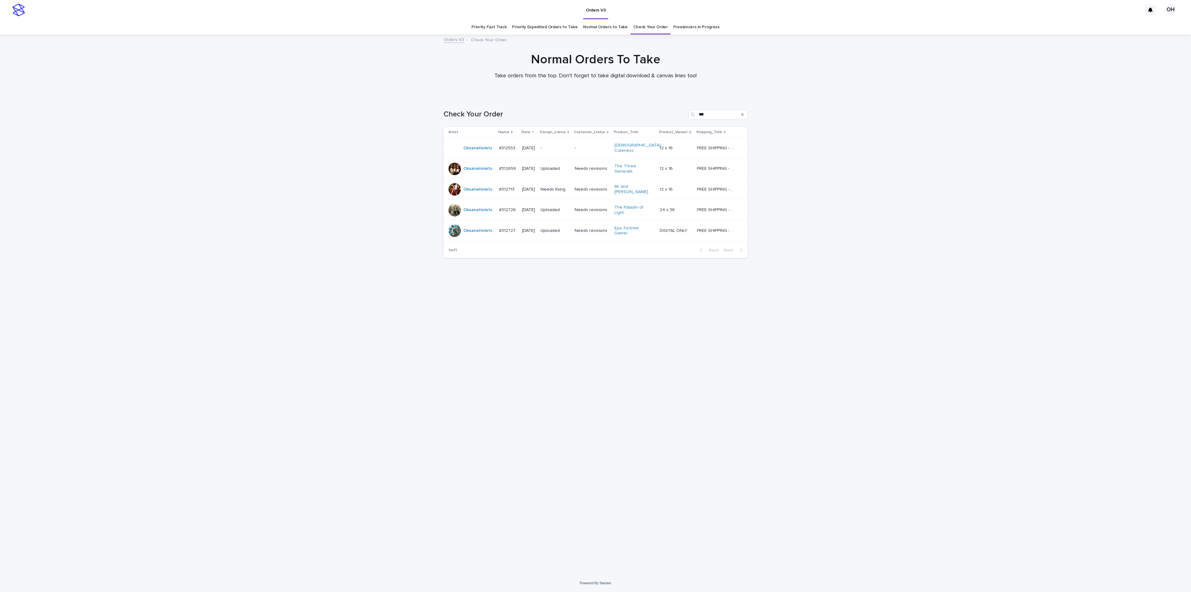
click at [505, 186] on p "#312713" at bounding box center [507, 189] width 17 height 7
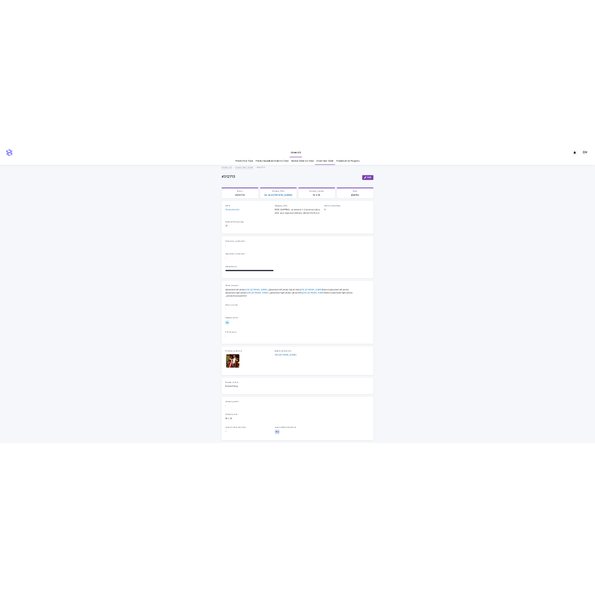
scroll to position [20, 0]
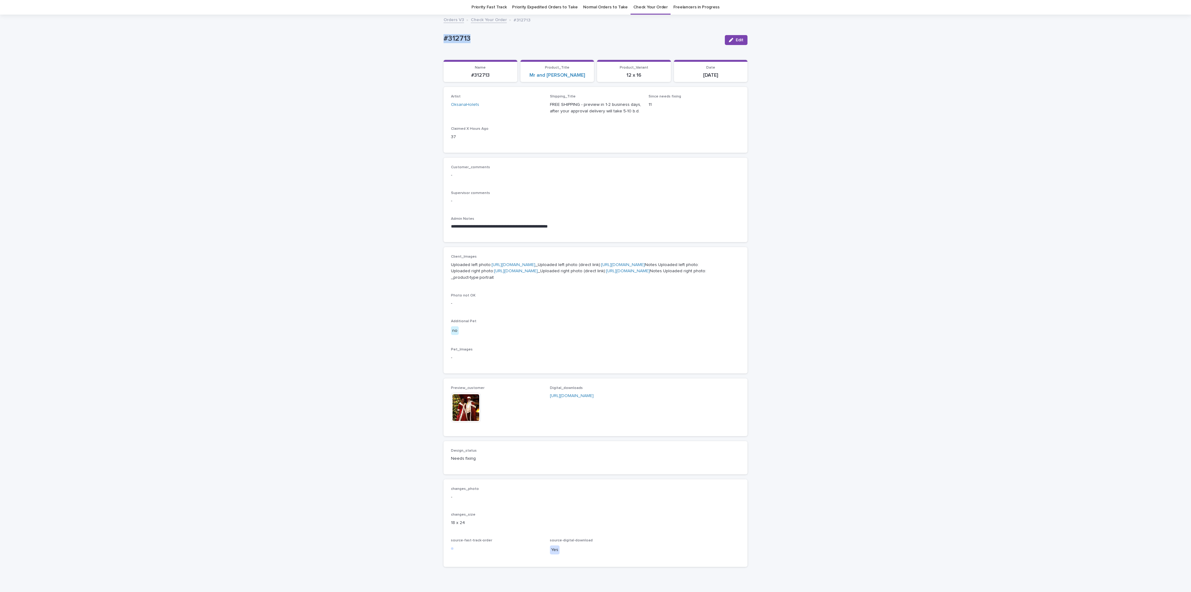
drag, startPoint x: 454, startPoint y: 35, endPoint x: 419, endPoint y: 35, distance: 34.4
click at [419, 35] on div "**********" at bounding box center [595, 308] width 1191 height 587
copy p "#312713"
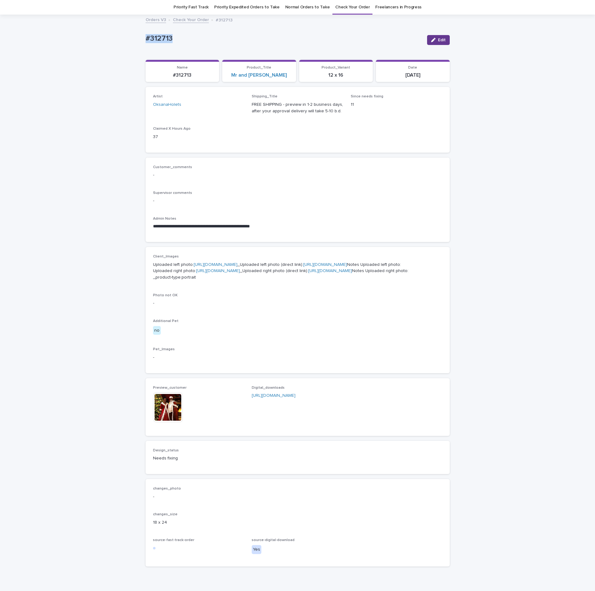
click at [438, 38] on span "Edit" at bounding box center [442, 40] width 8 height 4
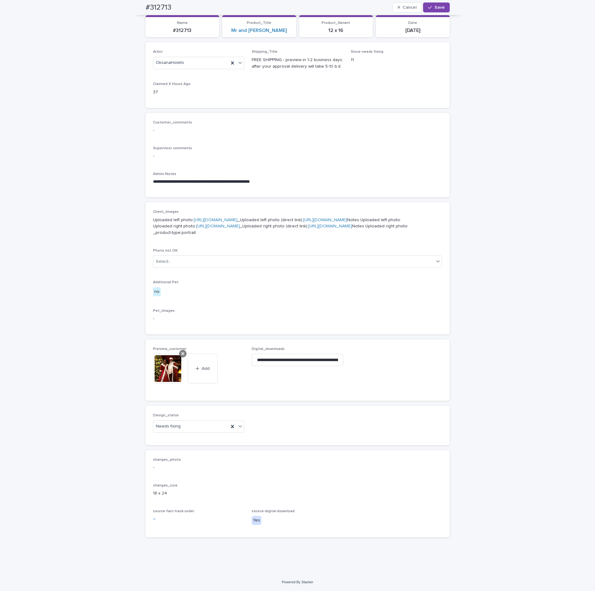
click at [181, 354] on icon at bounding box center [182, 353] width 3 height 3
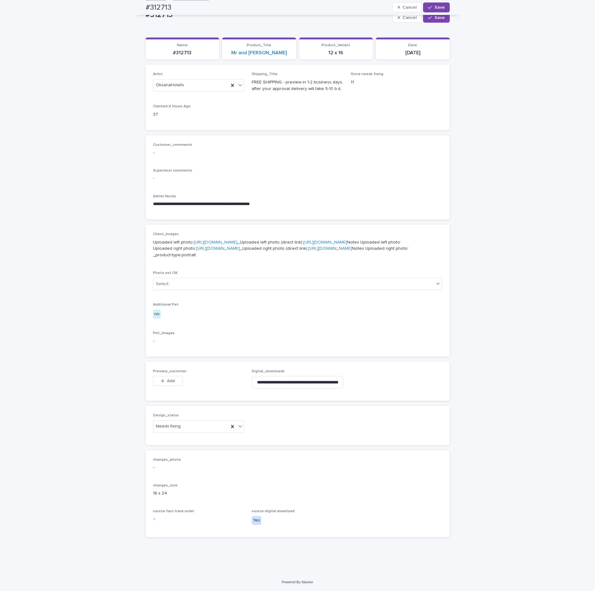
scroll to position [113, 0]
click at [168, 379] on span "Add" at bounding box center [171, 381] width 8 height 4
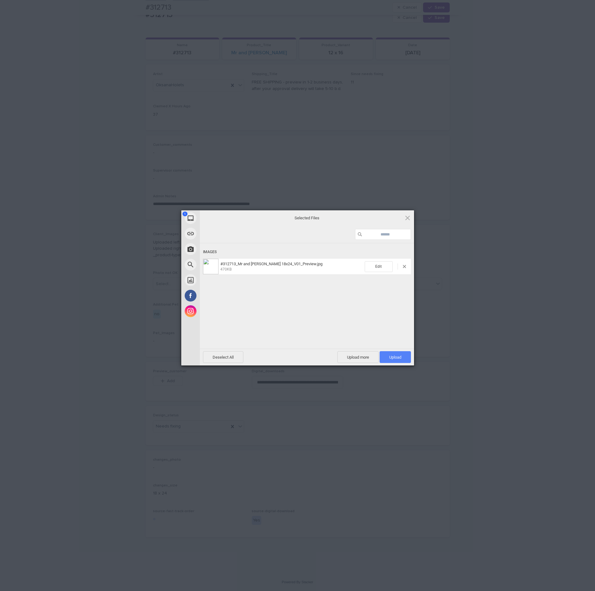
click at [396, 360] on span "Upload 1" at bounding box center [394, 357] width 31 height 12
click at [460, 320] on div "My Device Link (URL) Take Photo Web Search Unsplash Facebook Instagram Uploaded…" at bounding box center [297, 295] width 595 height 591
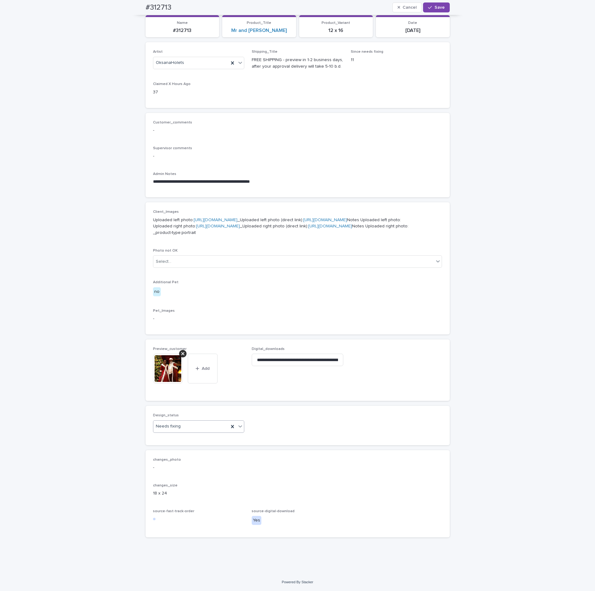
click at [195, 432] on div "Needs fixing" at bounding box center [191, 426] width 76 height 10
click at [176, 448] on div "Uploaded" at bounding box center [195, 449] width 91 height 11
click at [434, 6] on span "Save" at bounding box center [439, 7] width 10 height 4
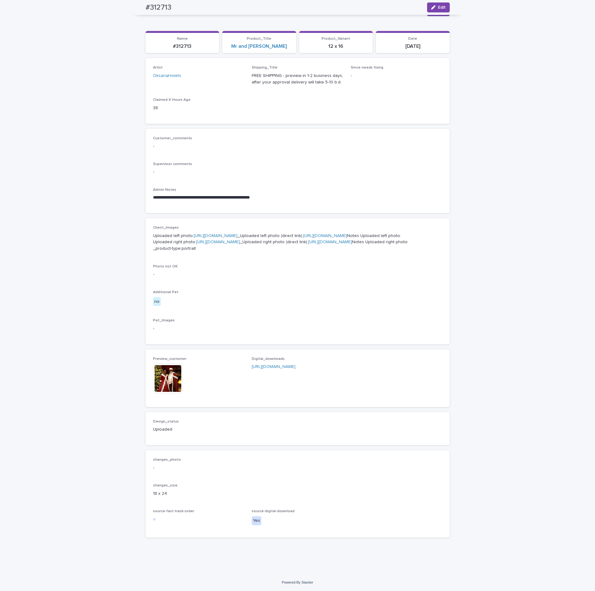
scroll to position [117, 0]
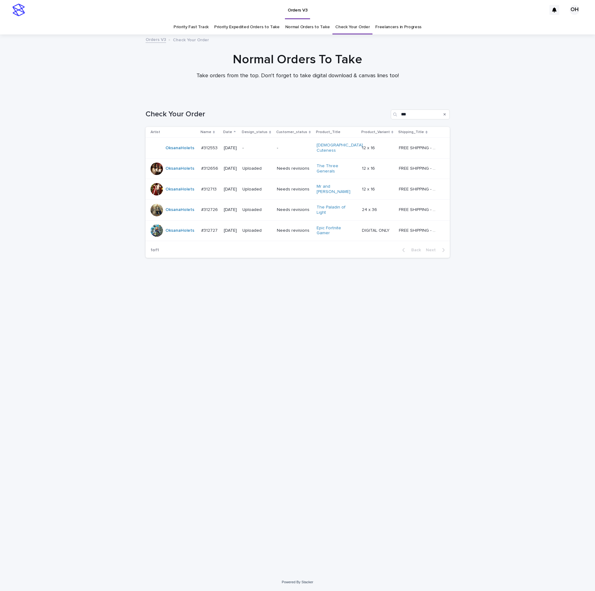
click at [210, 148] on p "#312553" at bounding box center [210, 147] width 18 height 7
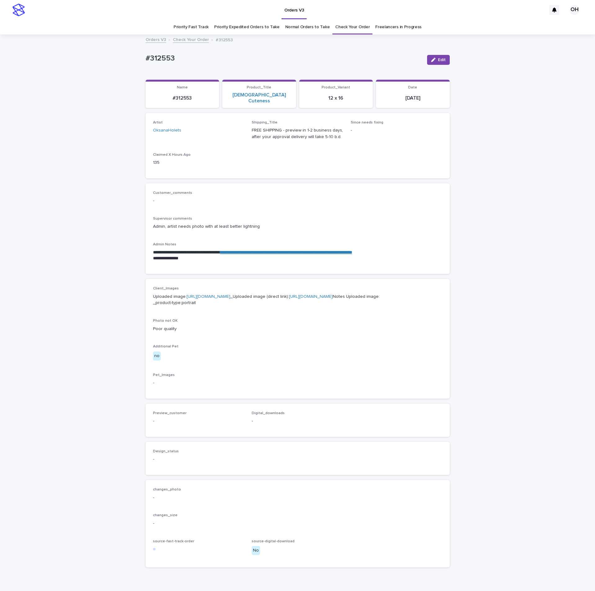
click at [253, 242] on div "**********" at bounding box center [297, 254] width 289 height 24
click at [255, 250] on link "**********" at bounding box center [286, 252] width 132 height 4
drag, startPoint x: 176, startPoint y: 53, endPoint x: 157, endPoint y: 56, distance: 18.8
click at [134, 52] on div "**********" at bounding box center [297, 319] width 595 height 568
copy p "#312553"
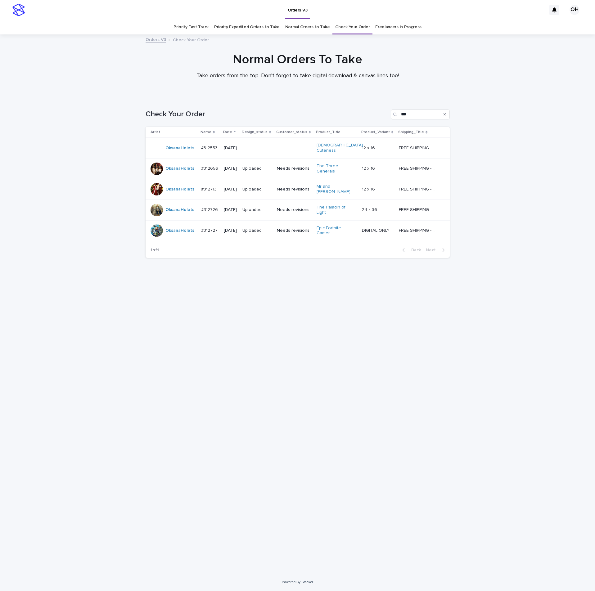
click at [211, 147] on p "#312553" at bounding box center [210, 147] width 18 height 7
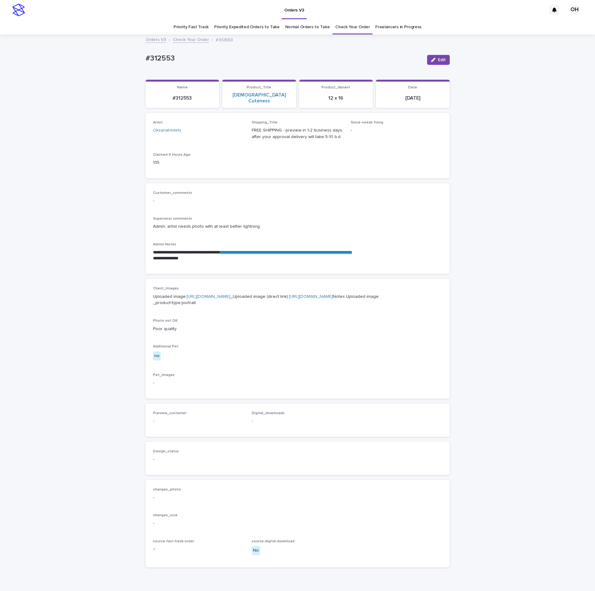
scroll to position [20, 0]
